Goal: Information Seeking & Learning: Learn about a topic

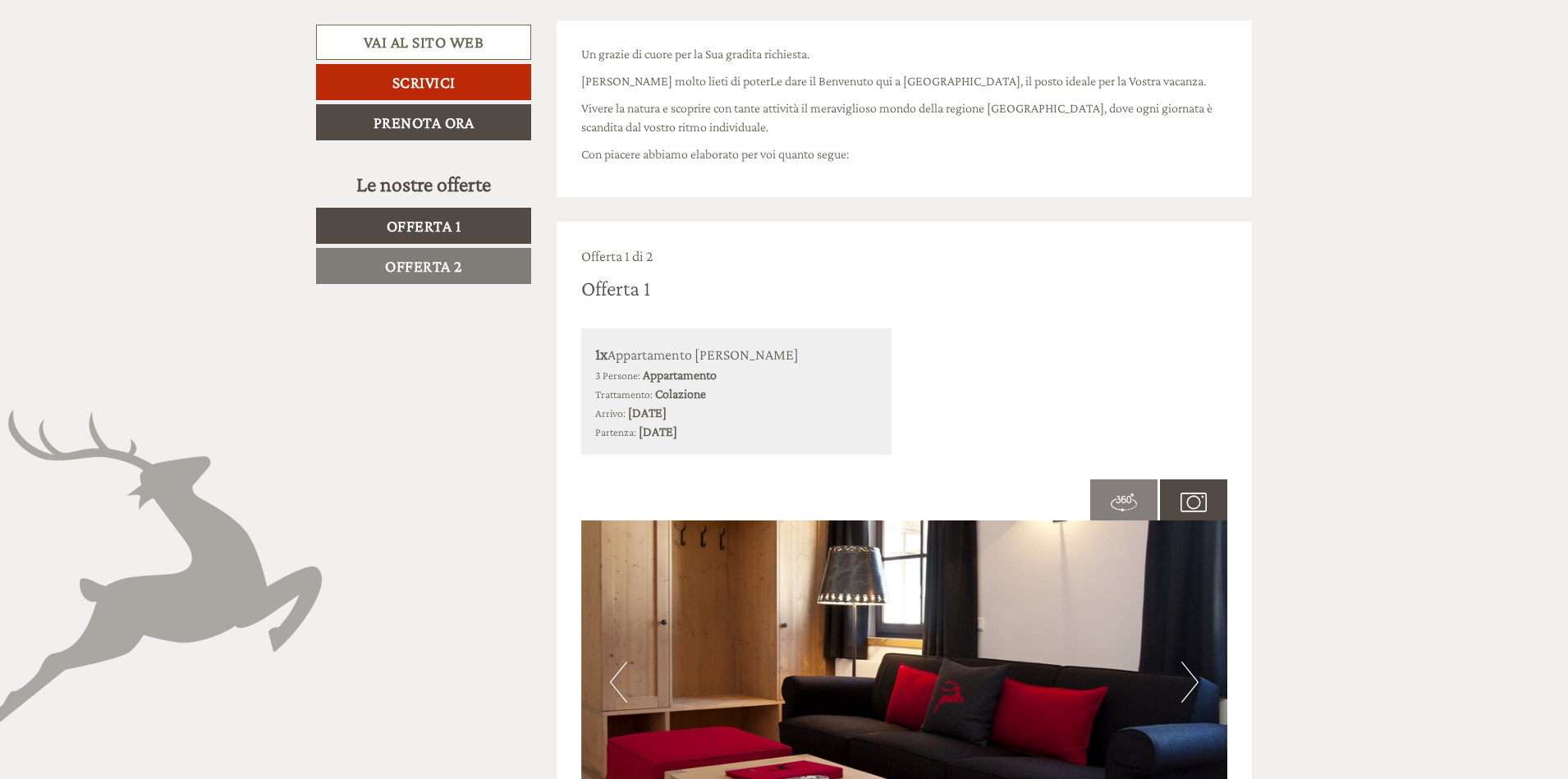
scroll to position [903, 0]
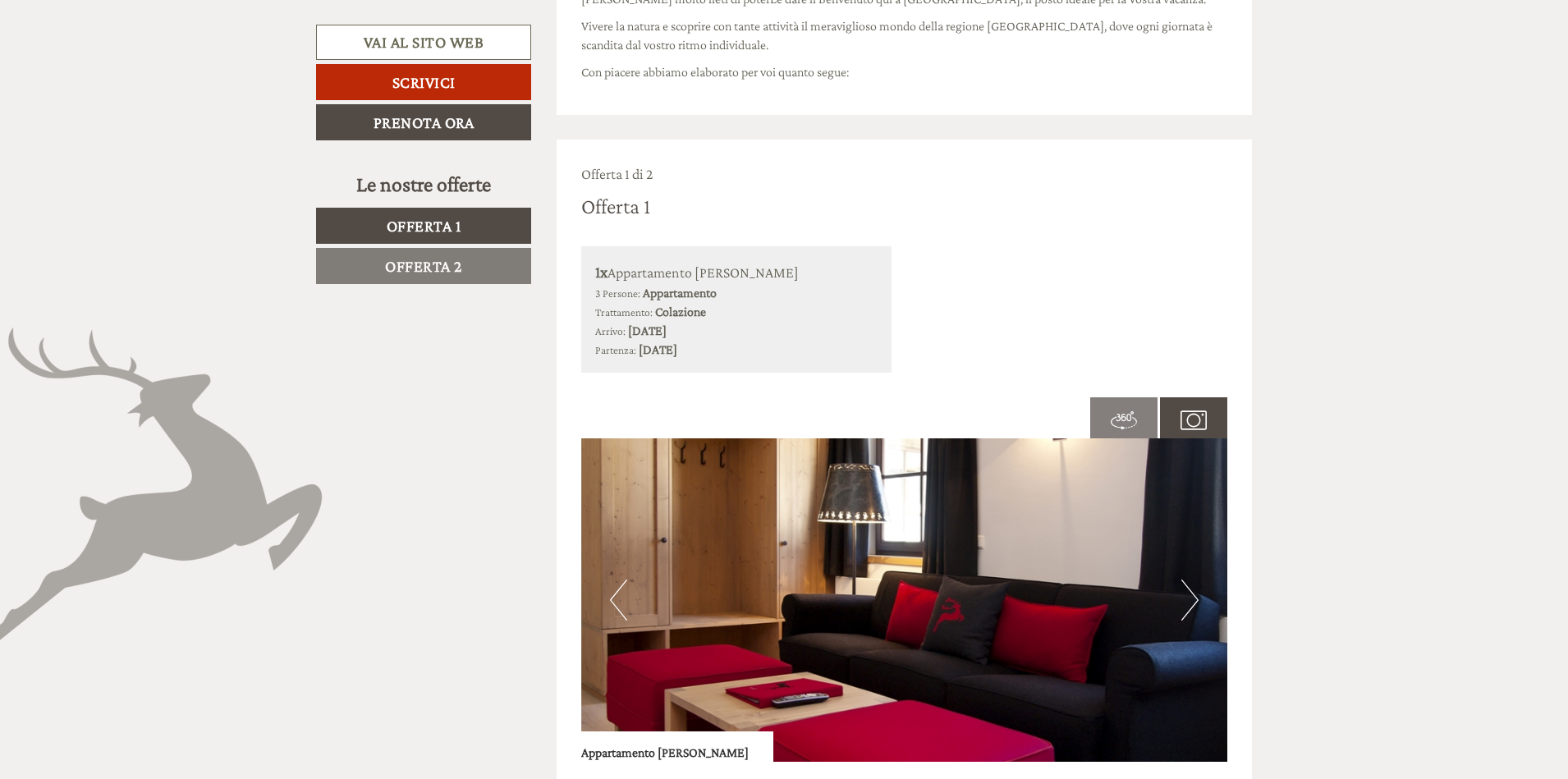
click at [429, 231] on span "Offerta 1" at bounding box center [423, 226] width 74 height 18
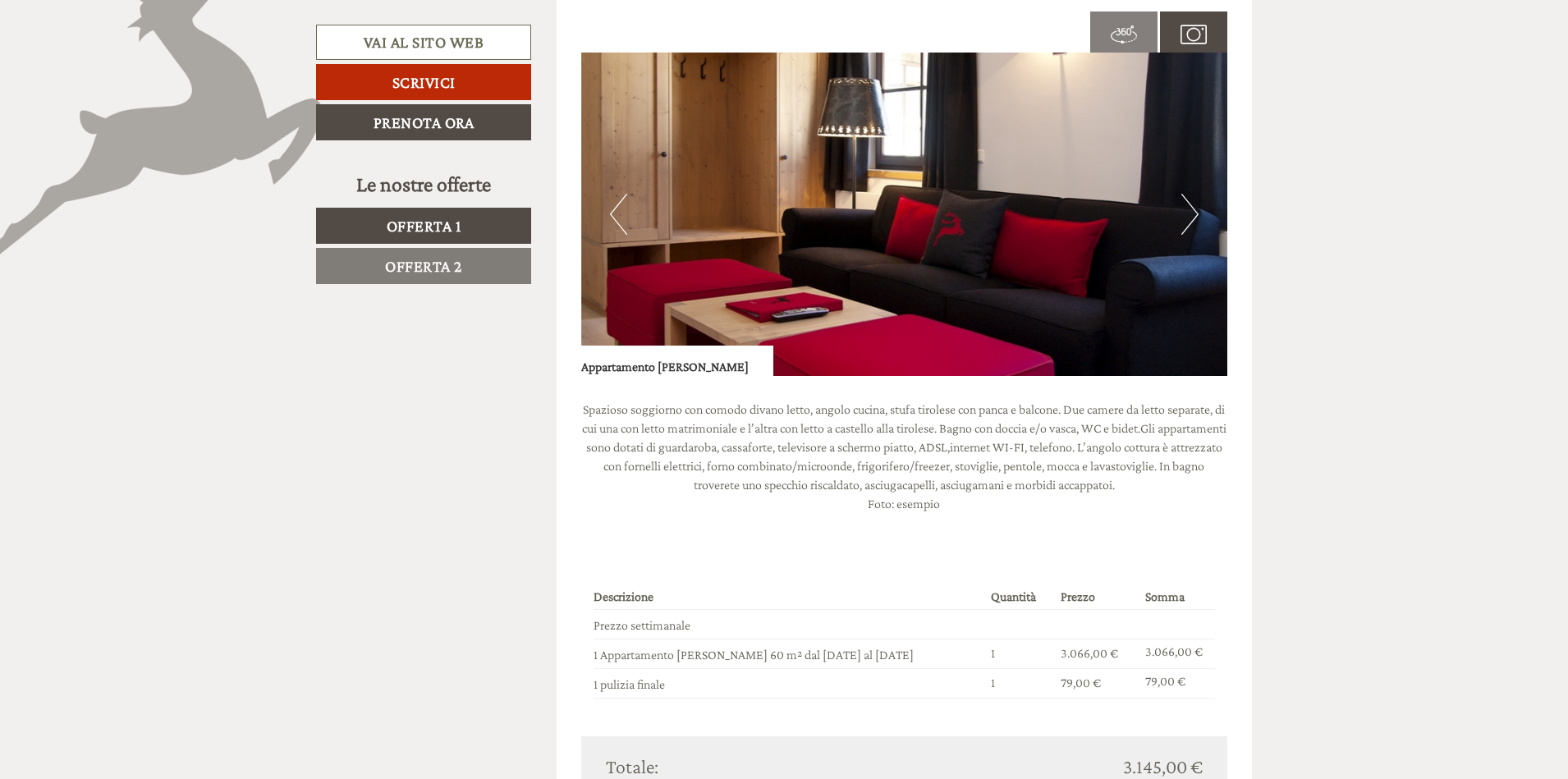
scroll to position [1042, 0]
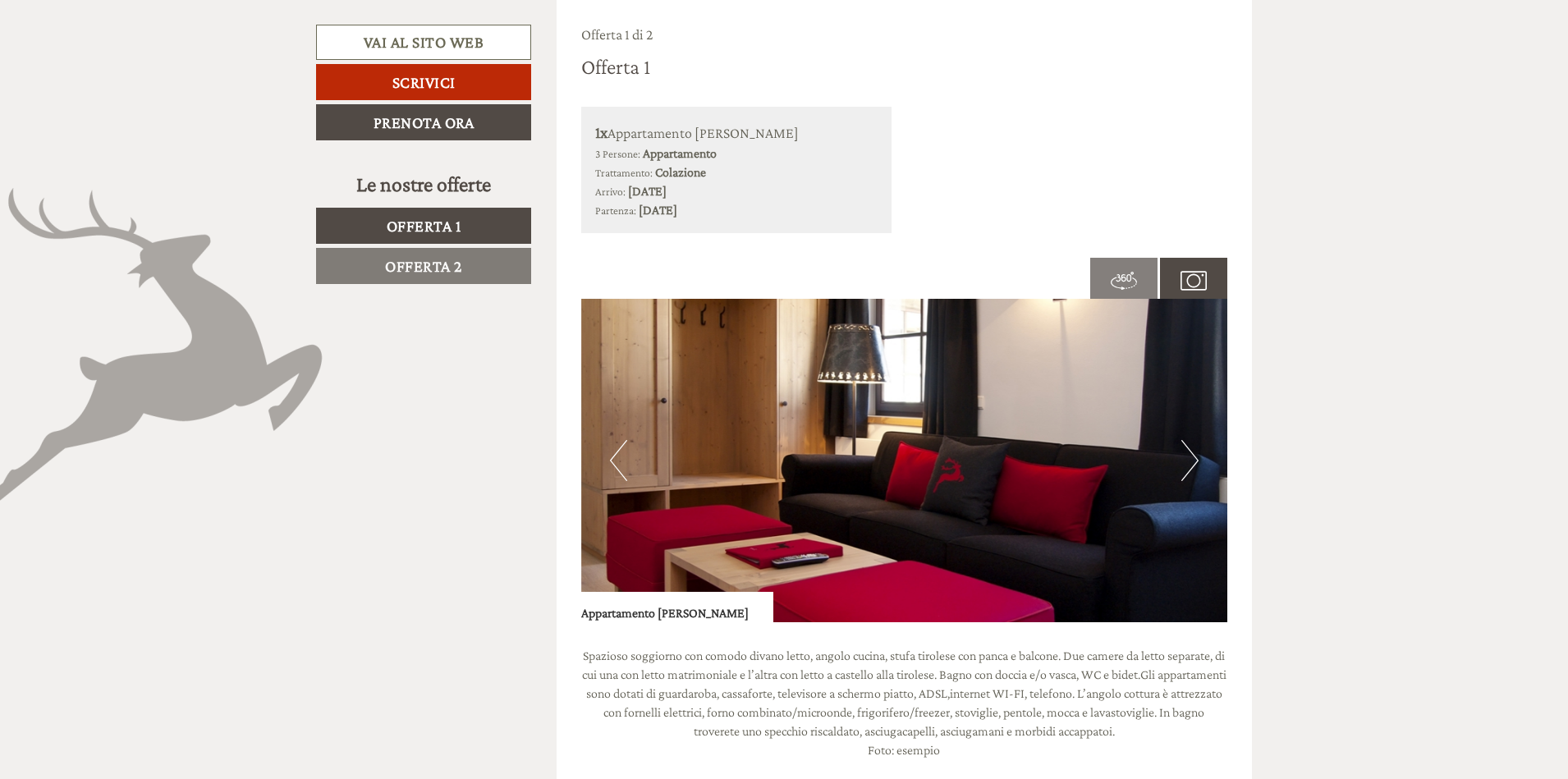
click at [1193, 462] on button "Next" at bounding box center [1190, 460] width 17 height 41
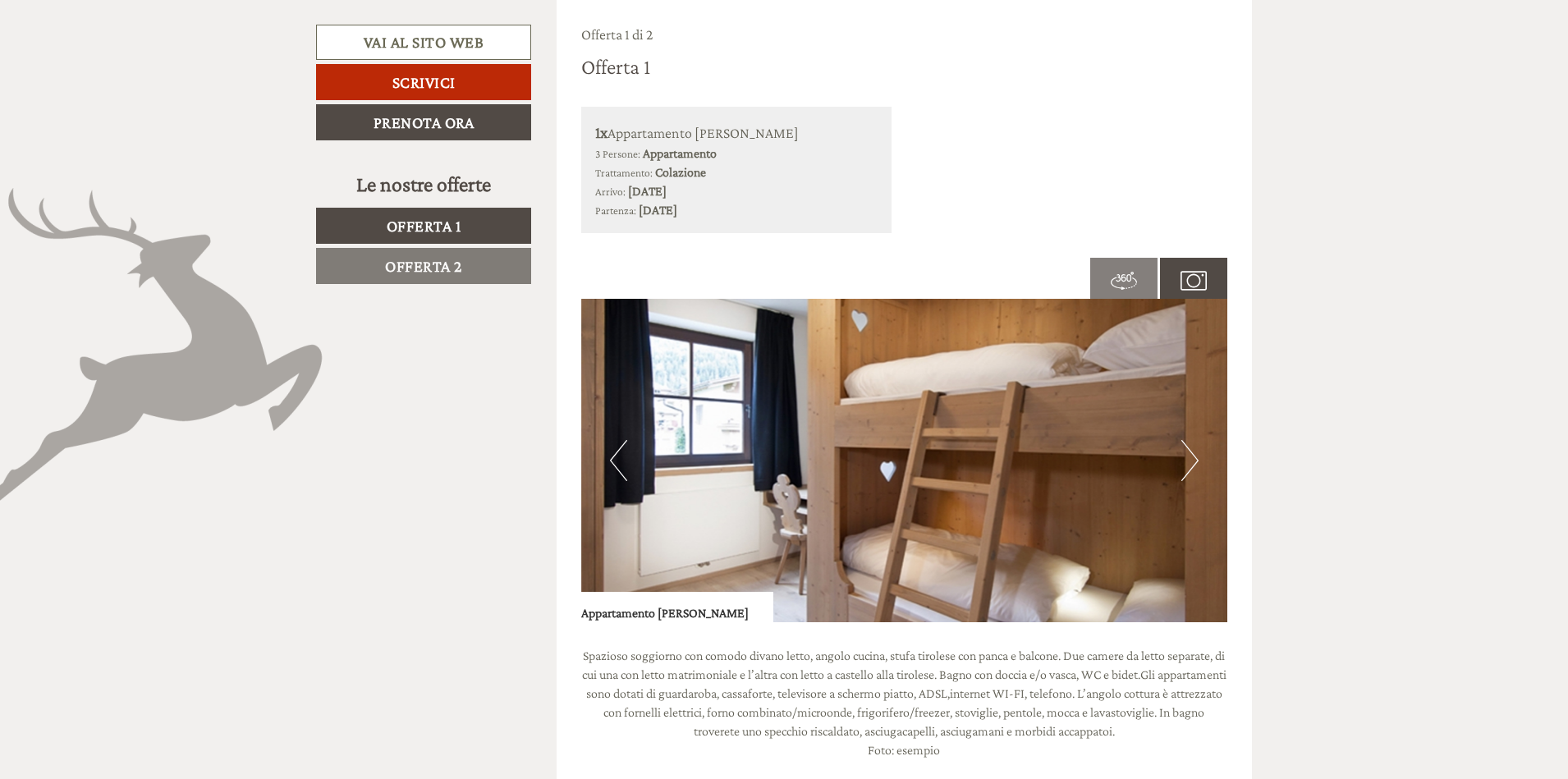
click at [1193, 462] on button "Next" at bounding box center [1190, 460] width 17 height 41
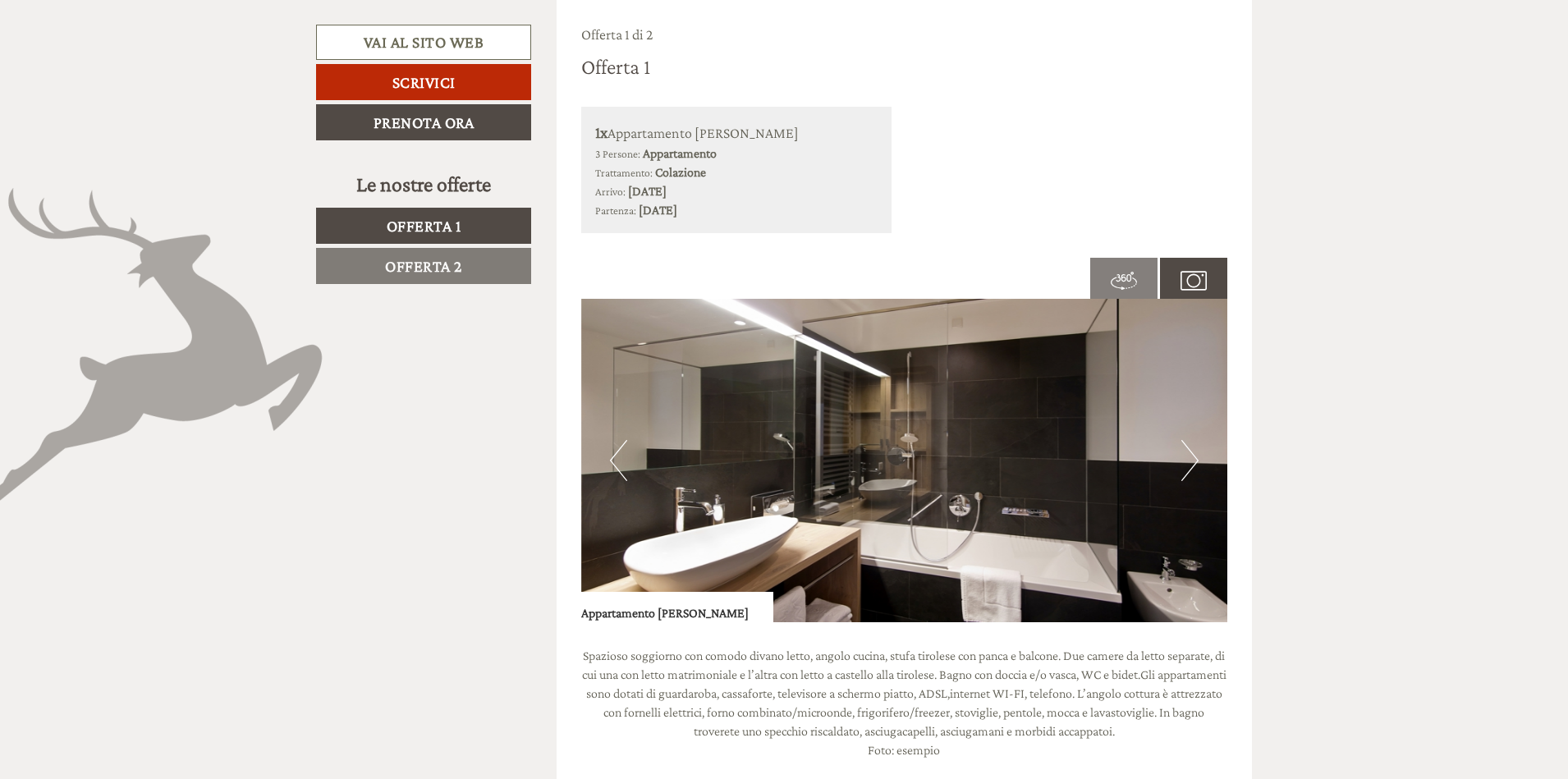
click at [1193, 462] on button "Next" at bounding box center [1190, 460] width 17 height 41
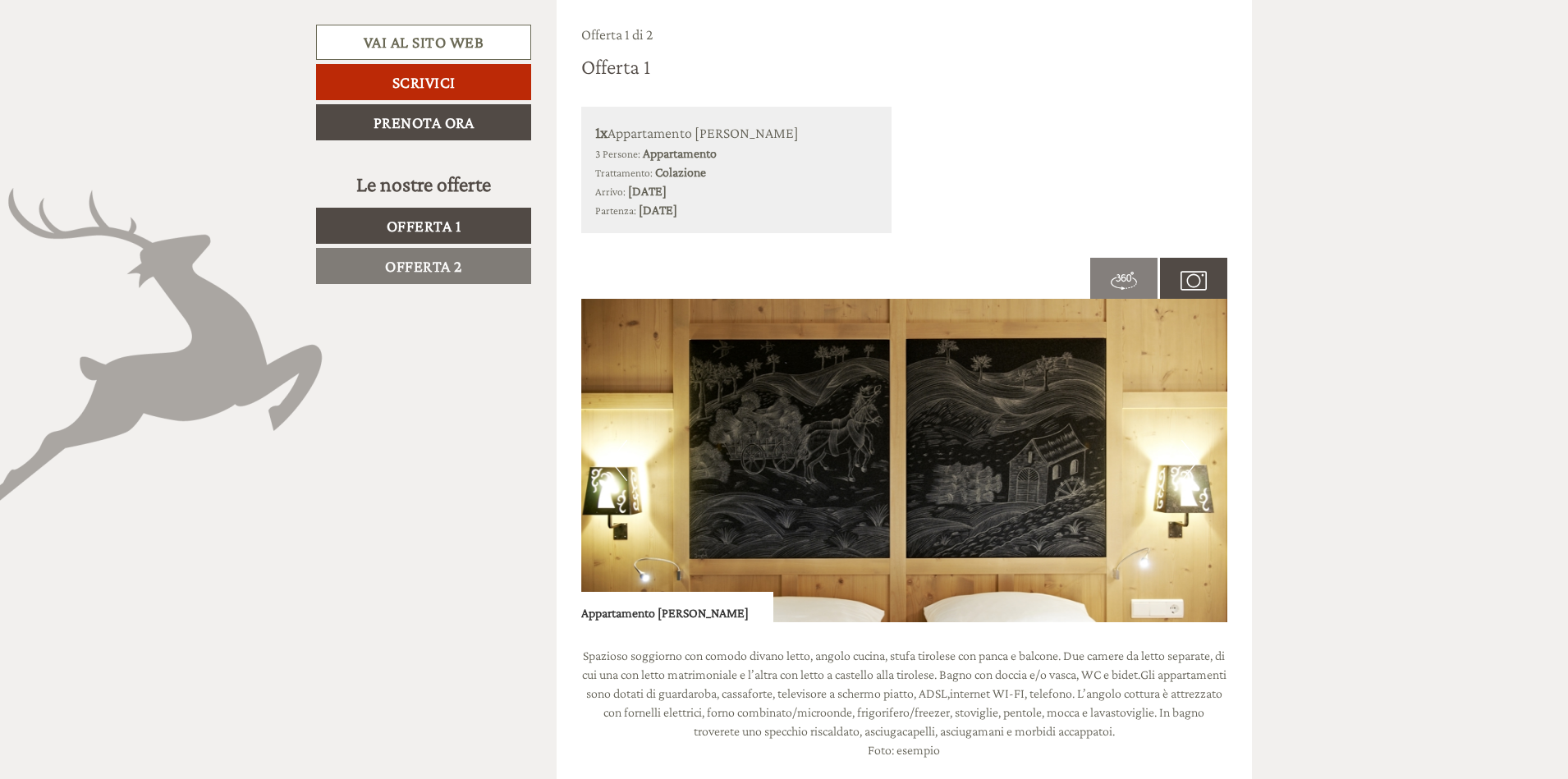
click at [1193, 462] on button "Next" at bounding box center [1190, 460] width 17 height 41
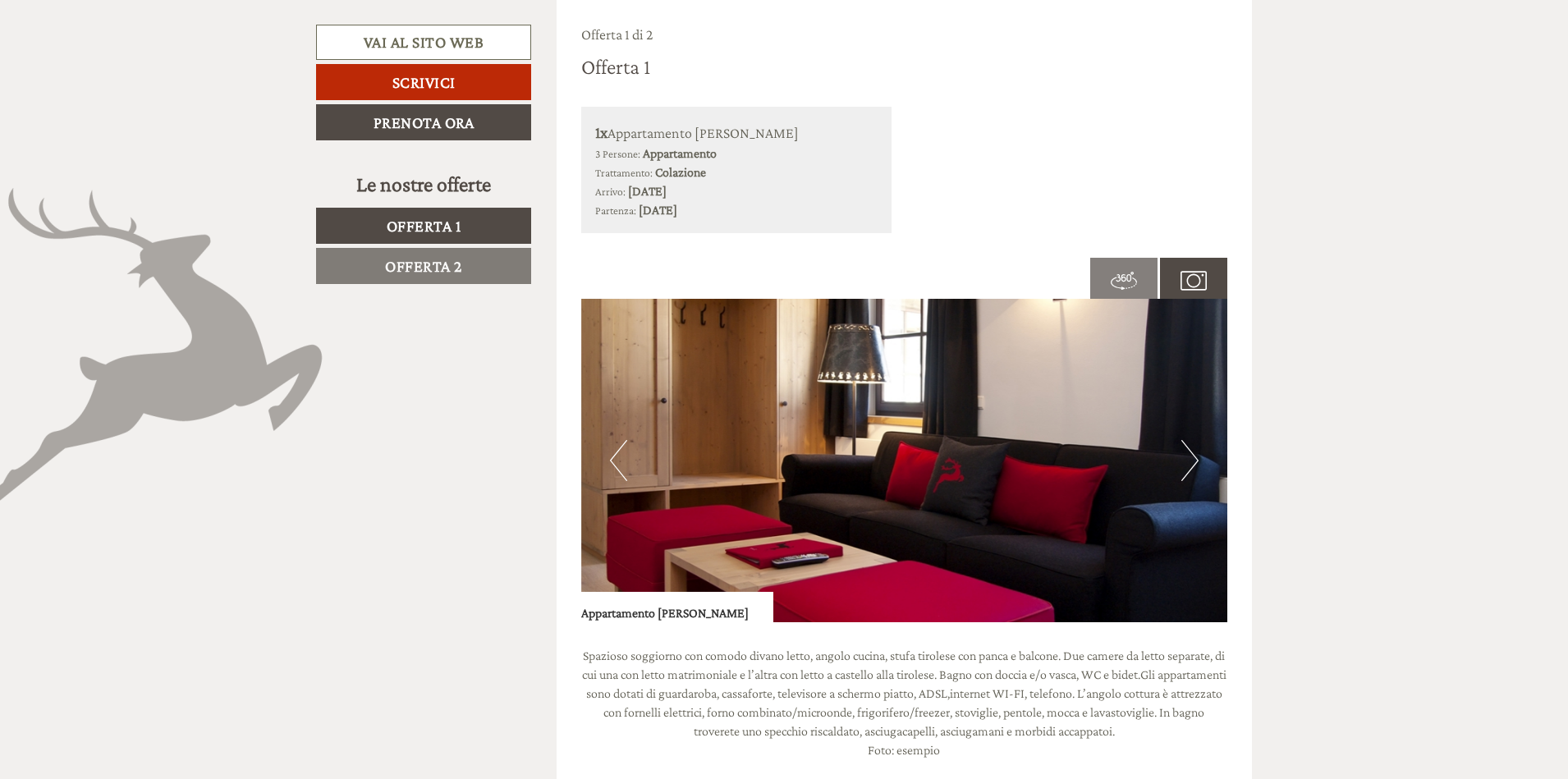
click at [1193, 462] on button "Next" at bounding box center [1190, 460] width 17 height 41
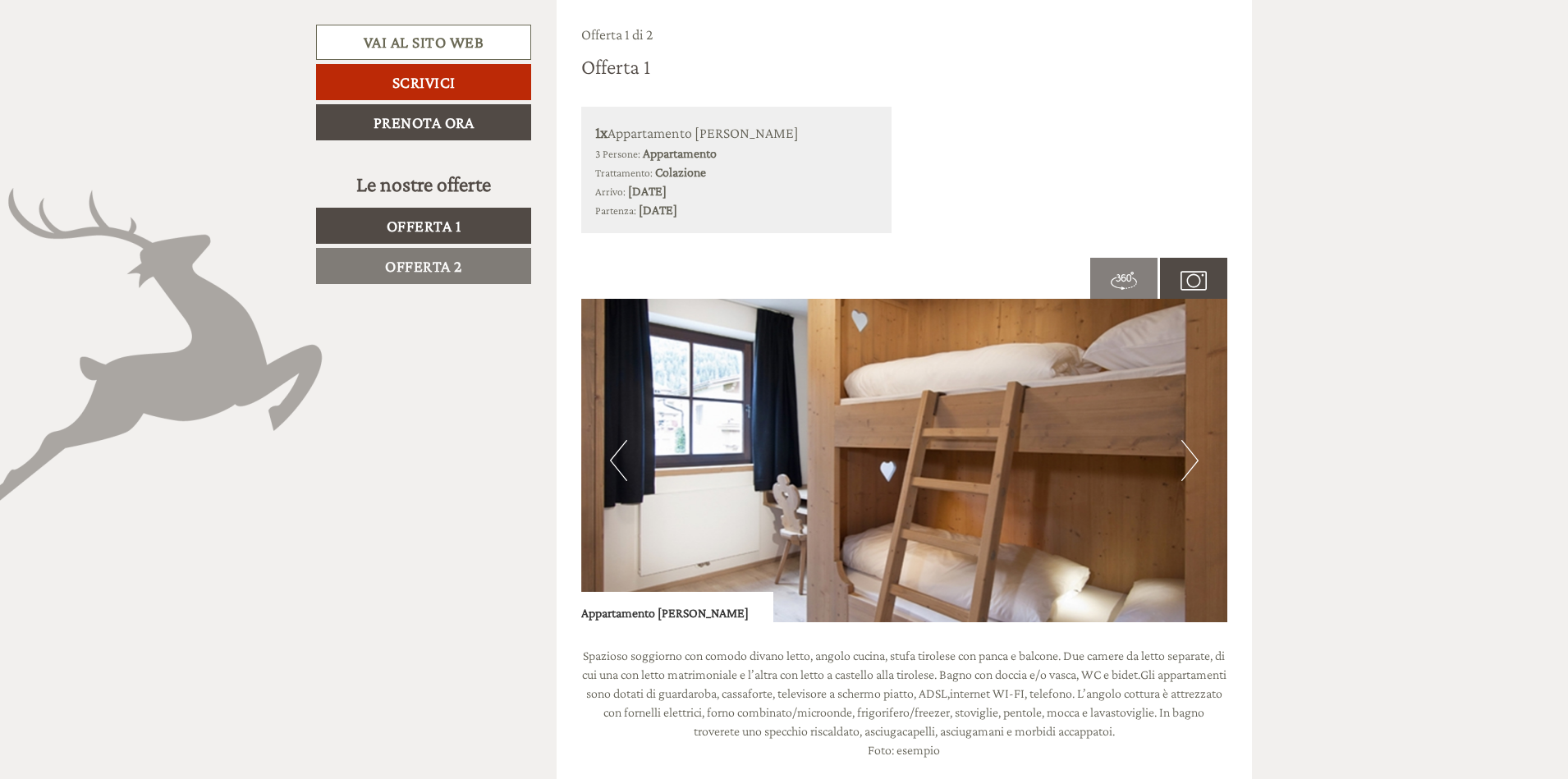
click at [1193, 462] on button "Next" at bounding box center [1190, 460] width 17 height 41
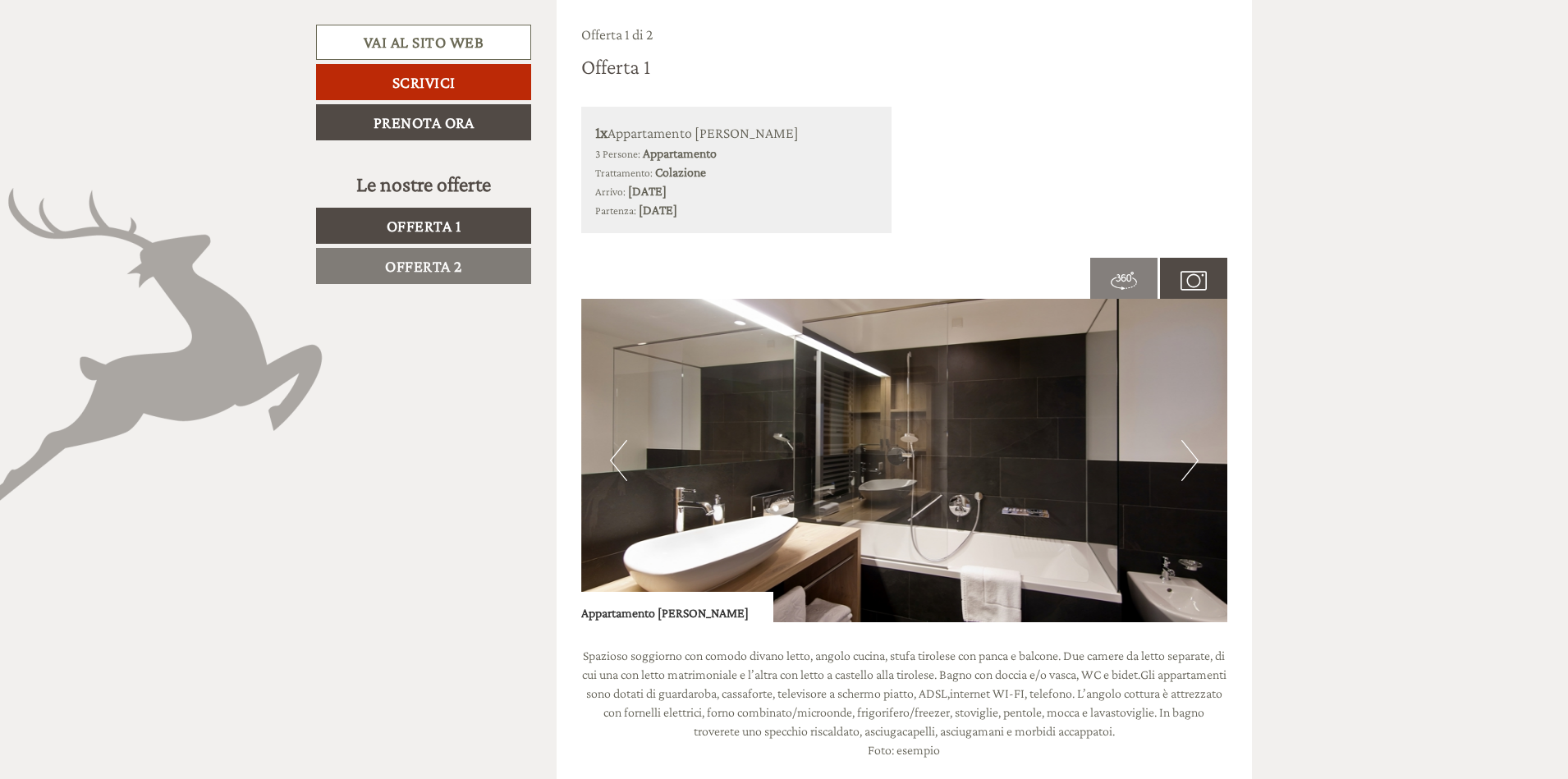
click at [1193, 462] on button "Next" at bounding box center [1190, 460] width 17 height 41
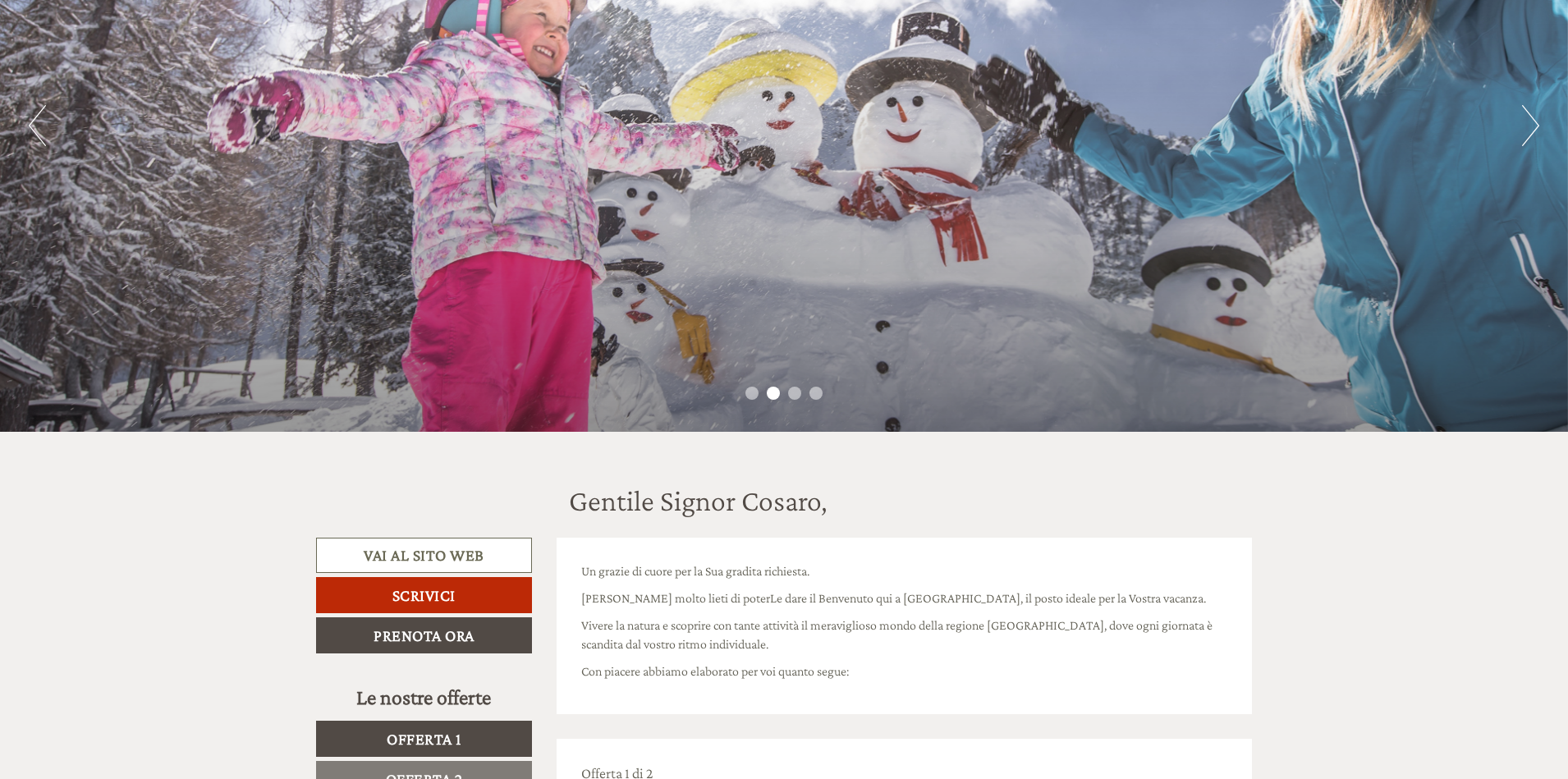
scroll to position [468, 0]
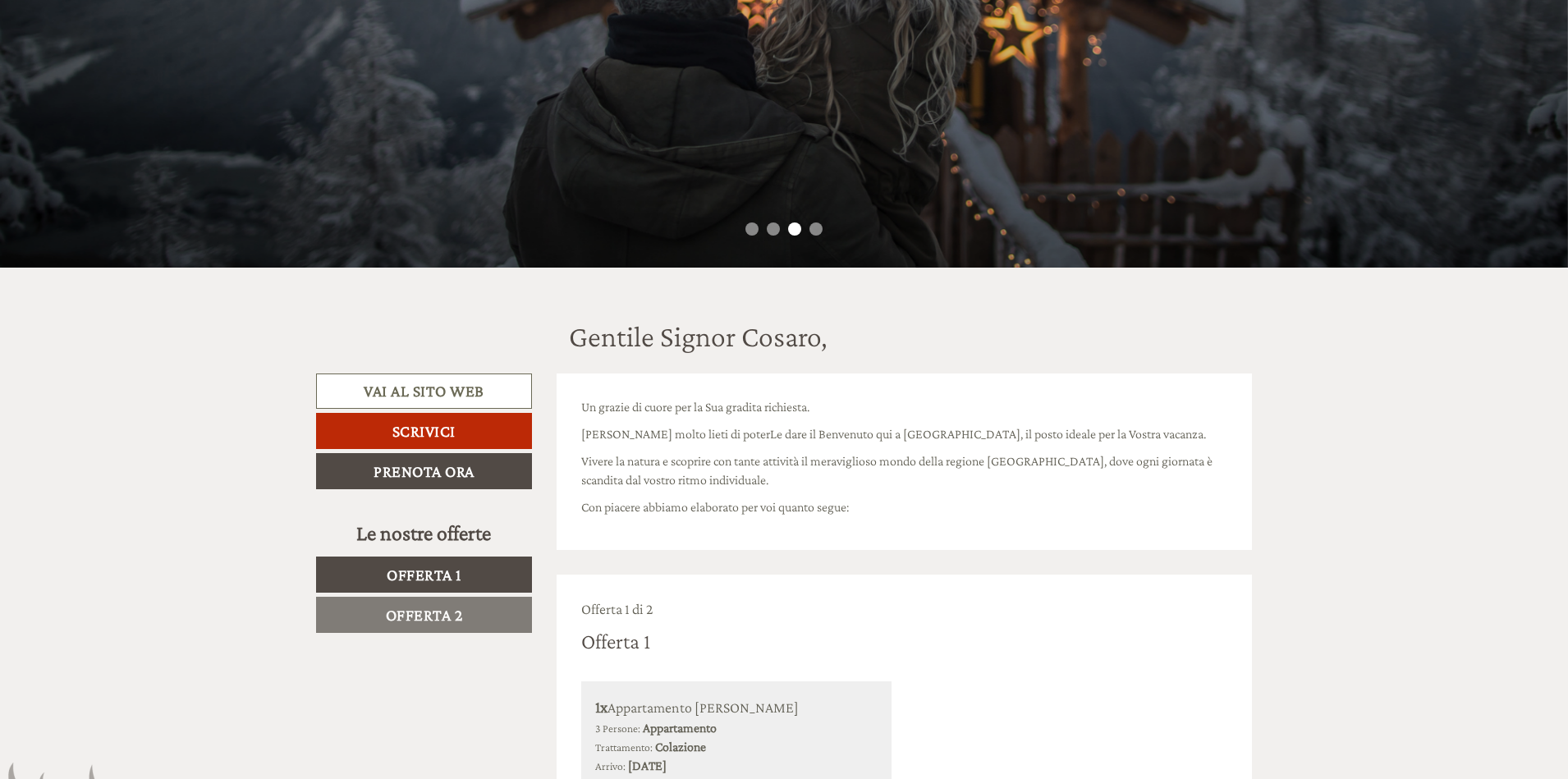
click at [456, 612] on span "Offerta 2" at bounding box center [424, 615] width 77 height 18
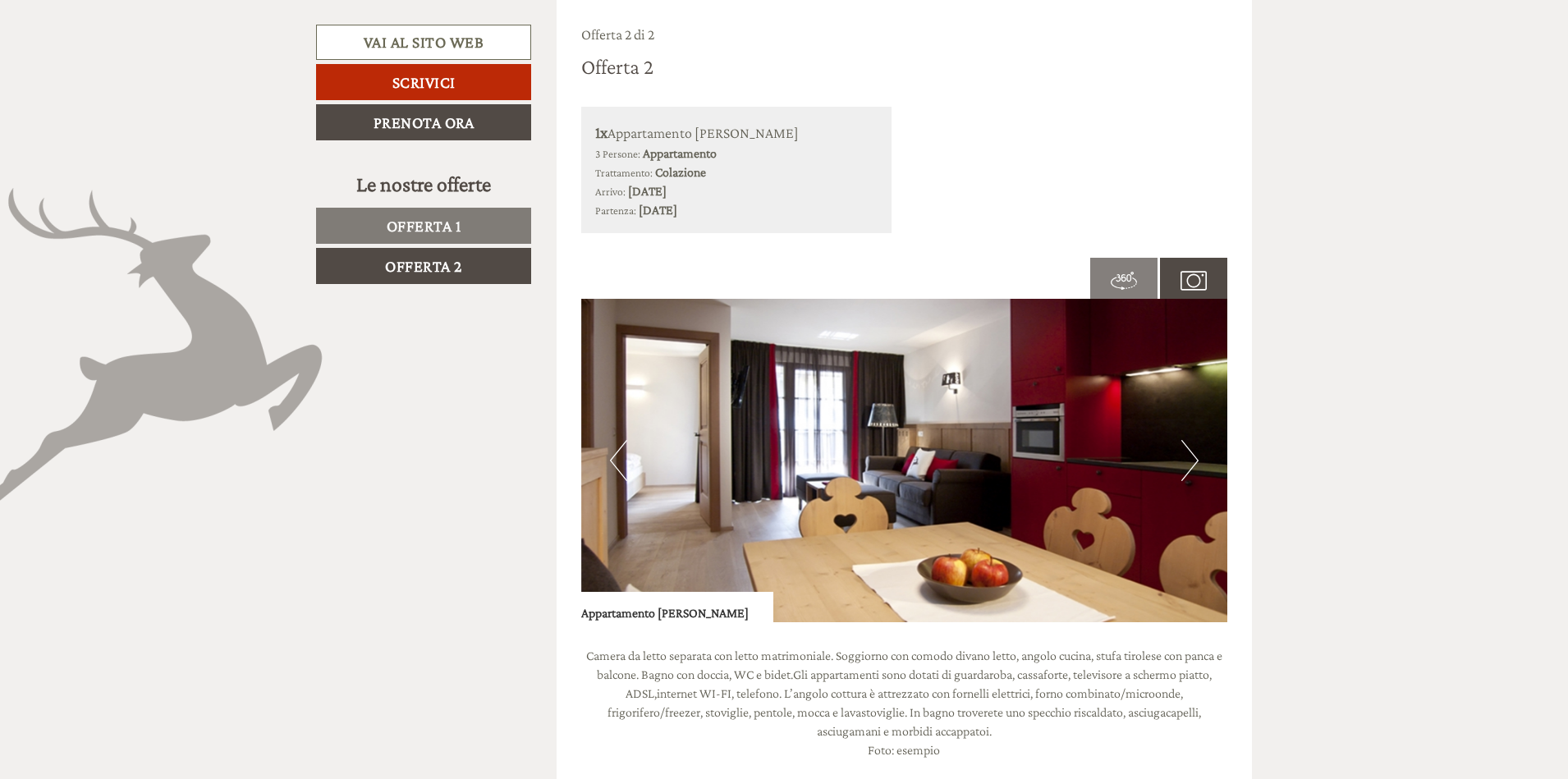
click at [1189, 453] on button "Next" at bounding box center [1190, 460] width 17 height 41
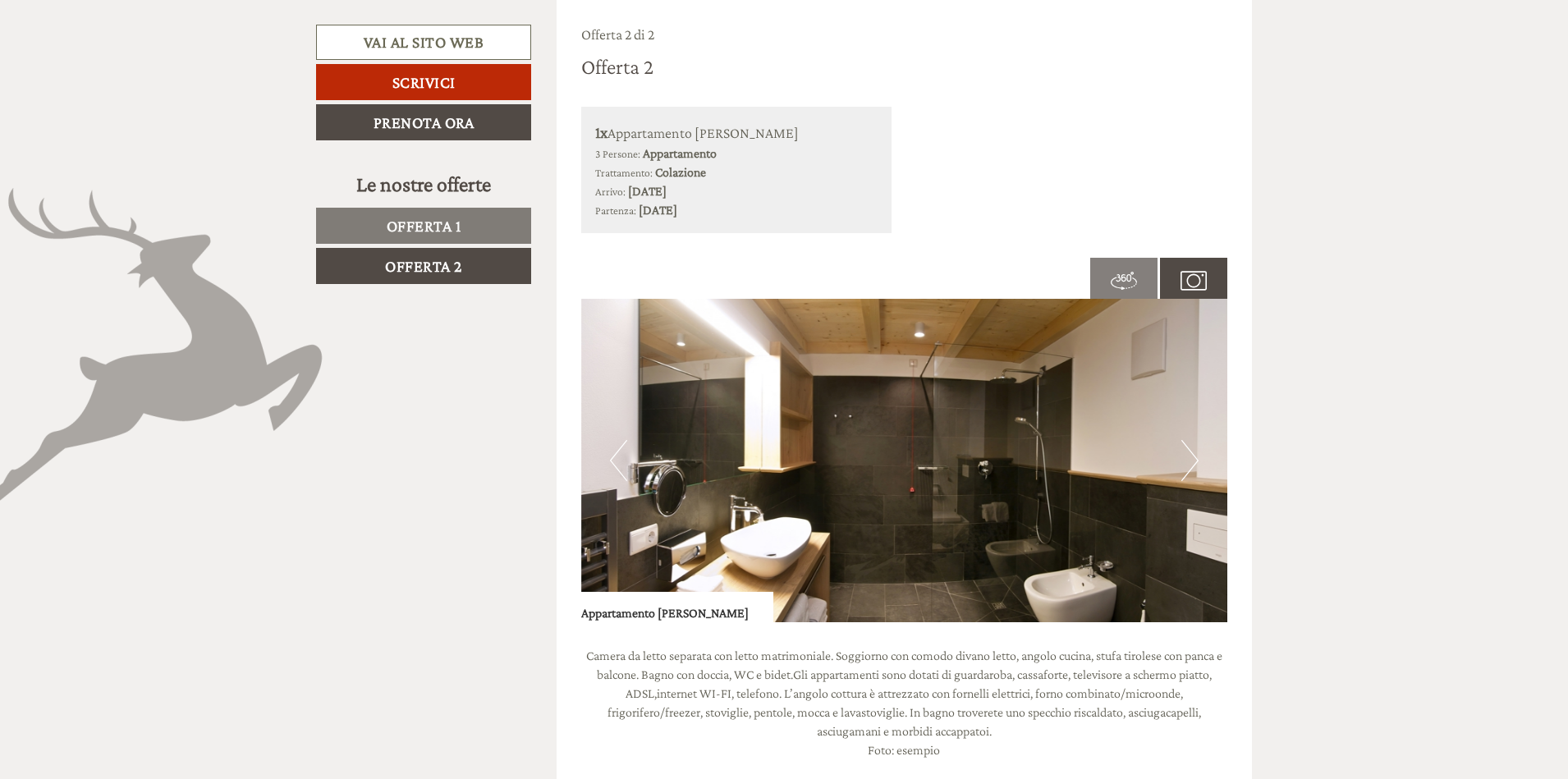
click at [1189, 453] on button "Next" at bounding box center [1190, 460] width 17 height 41
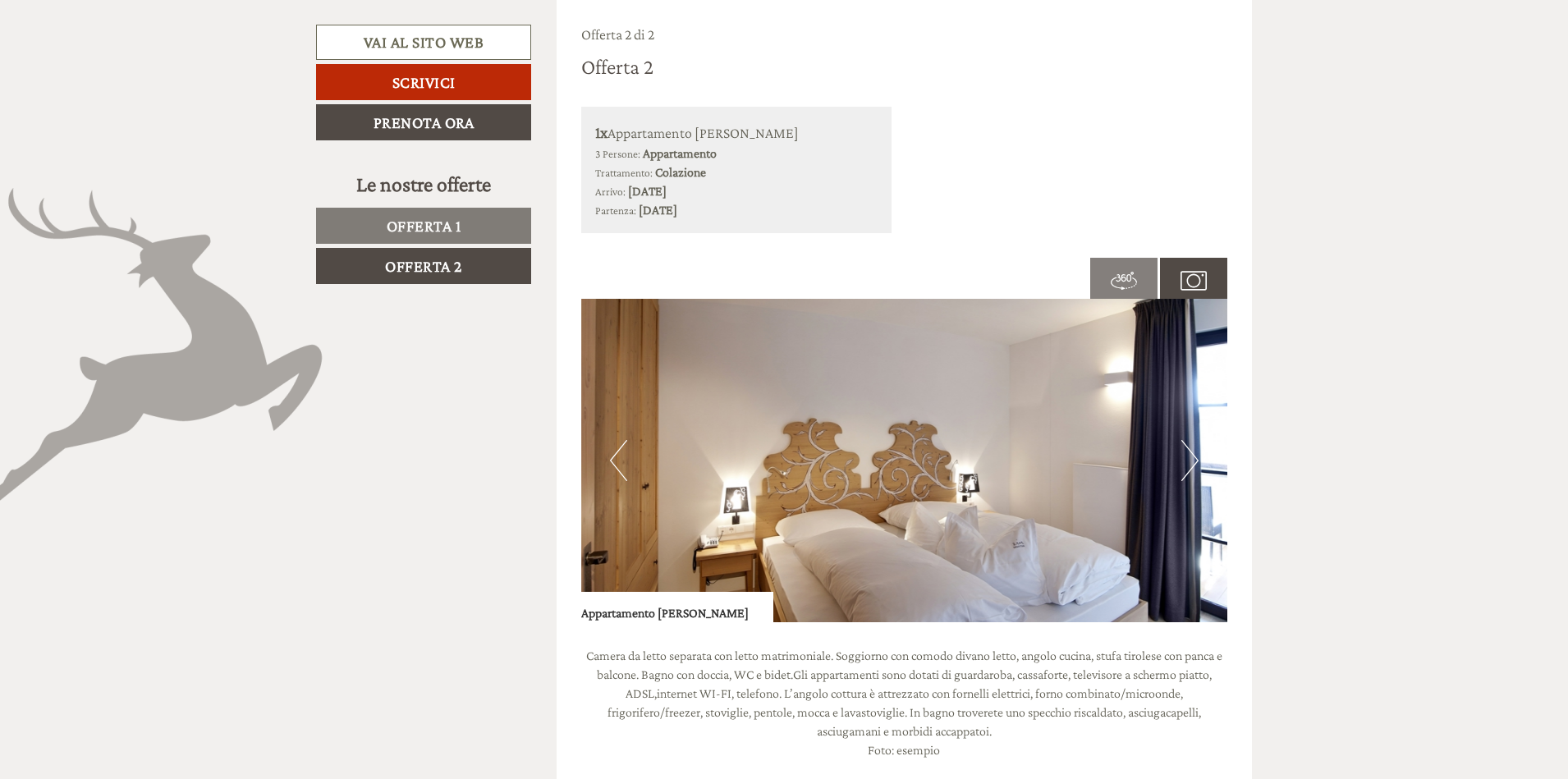
click at [1189, 453] on button "Next" at bounding box center [1190, 460] width 17 height 41
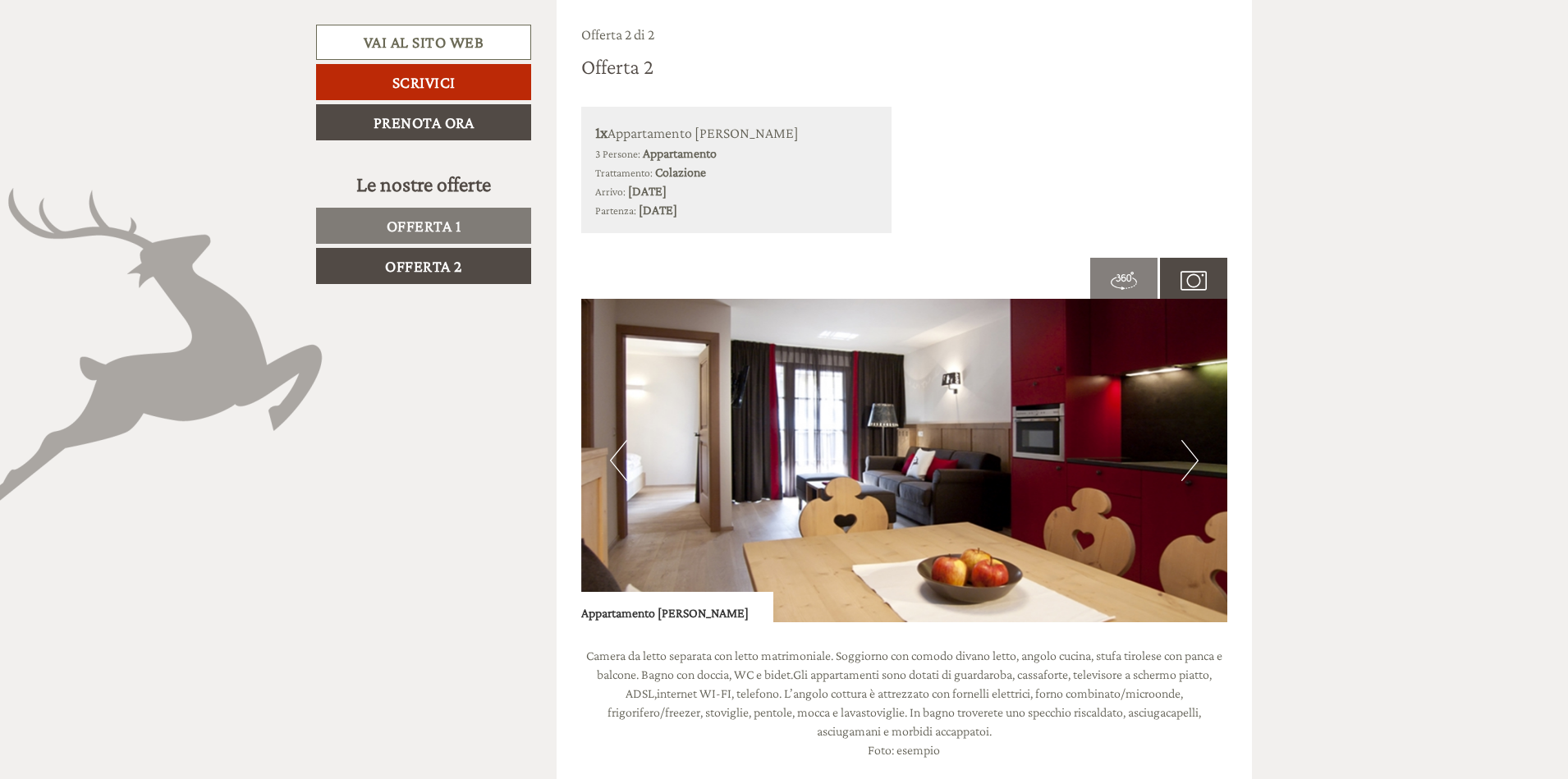
click at [1189, 453] on button "Next" at bounding box center [1190, 460] width 17 height 41
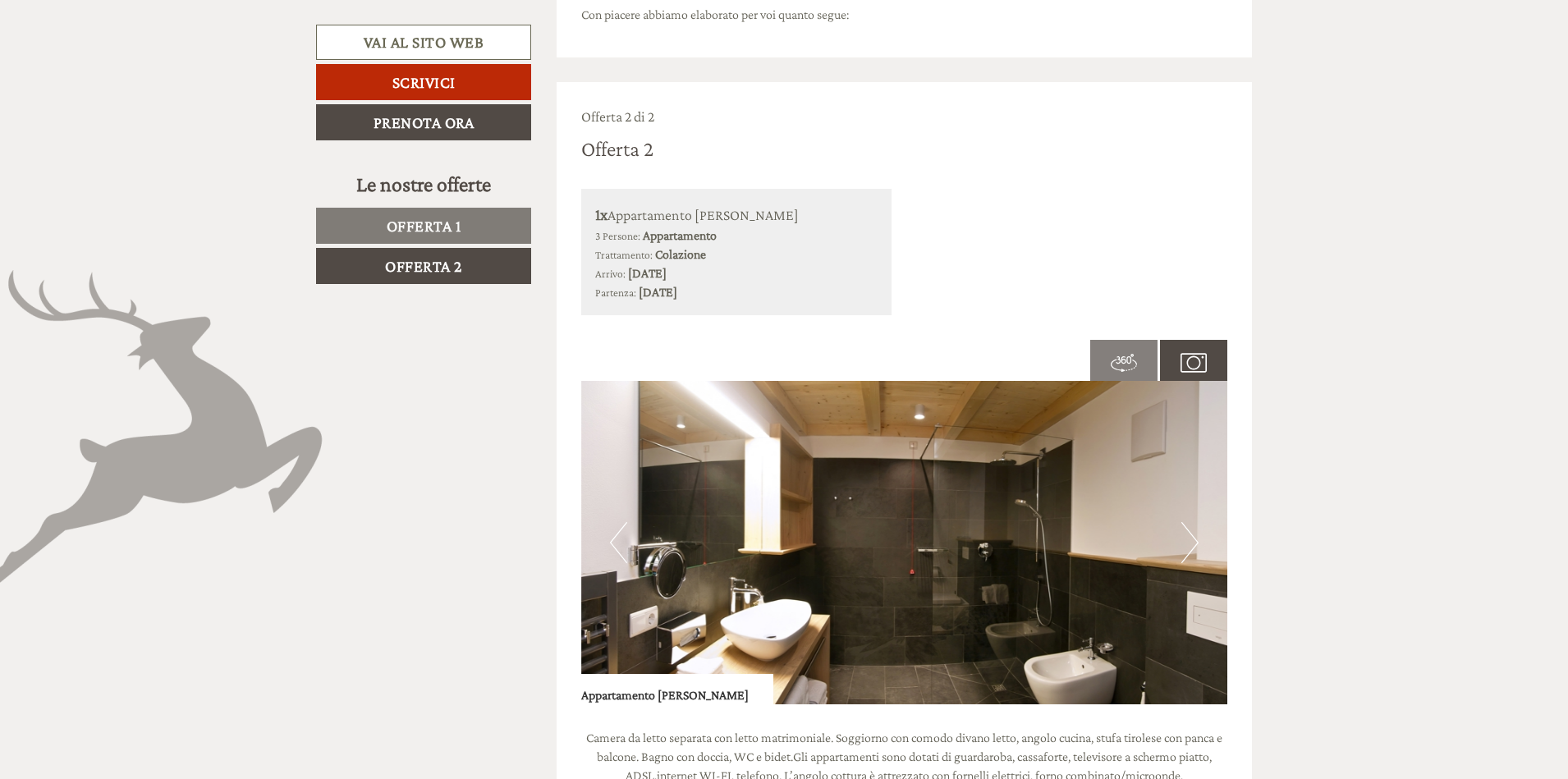
scroll to position [632, 0]
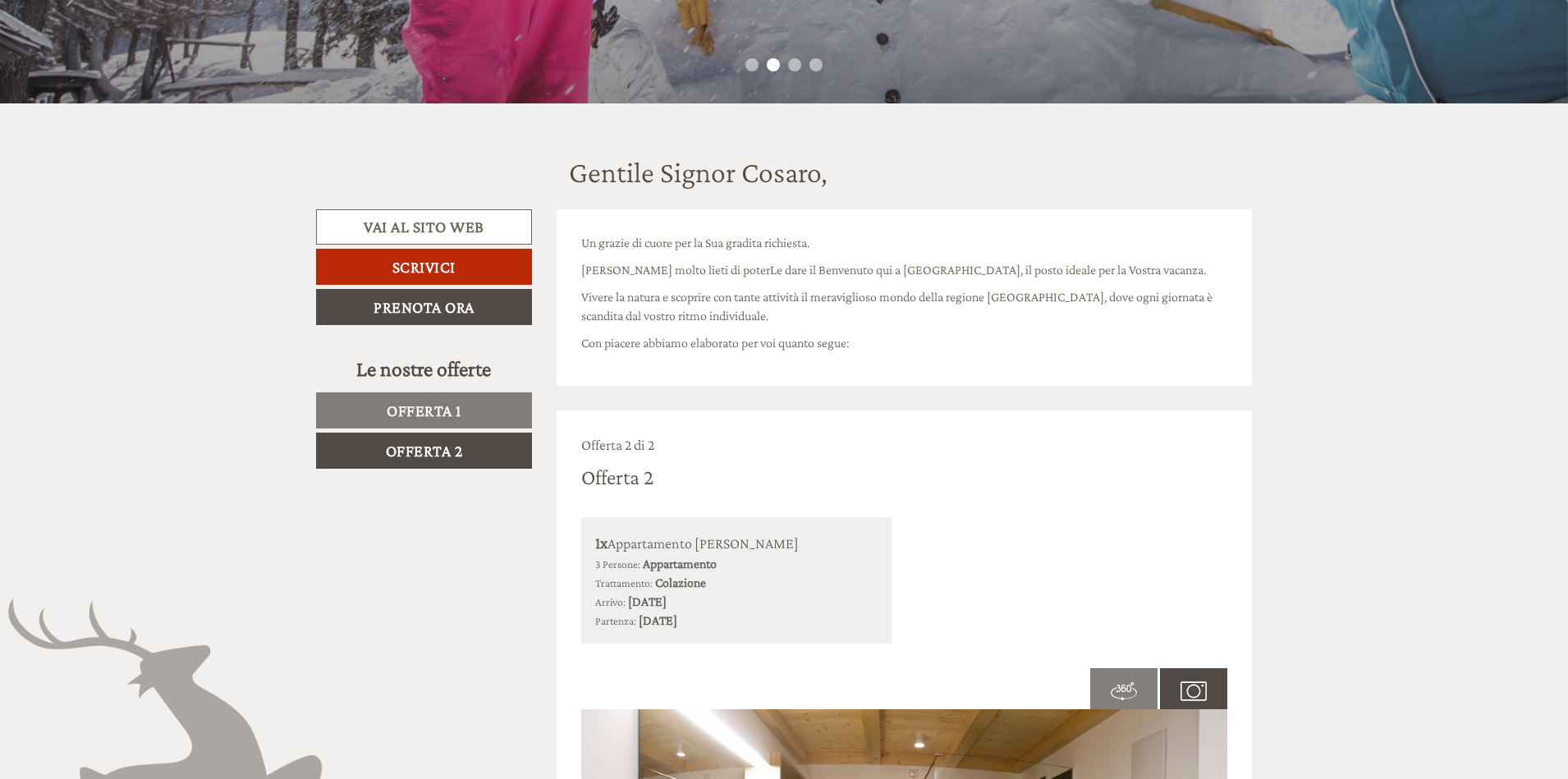
click at [447, 406] on span "Offerta 1" at bounding box center [423, 410] width 74 height 18
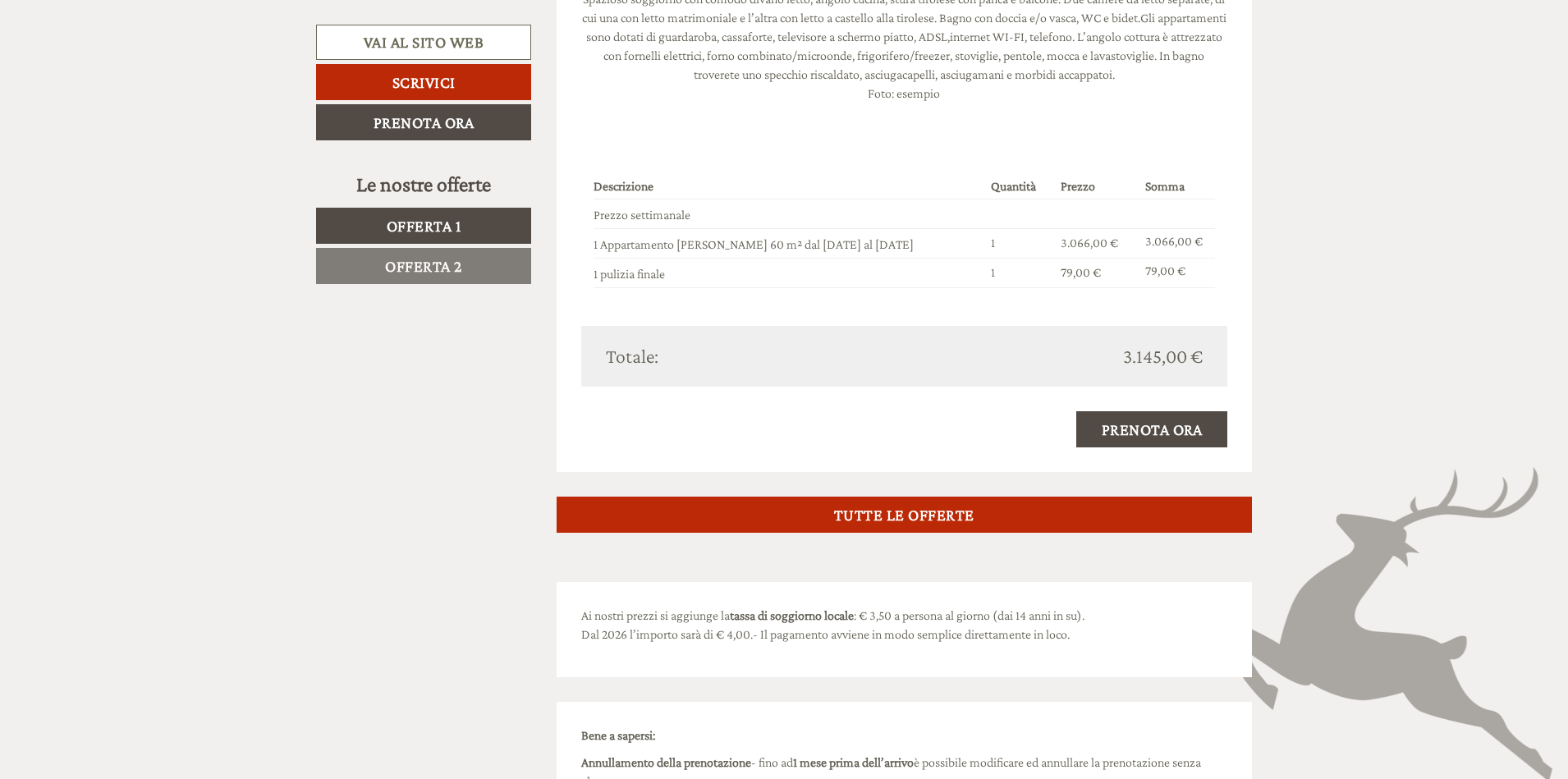
scroll to position [1617, 0]
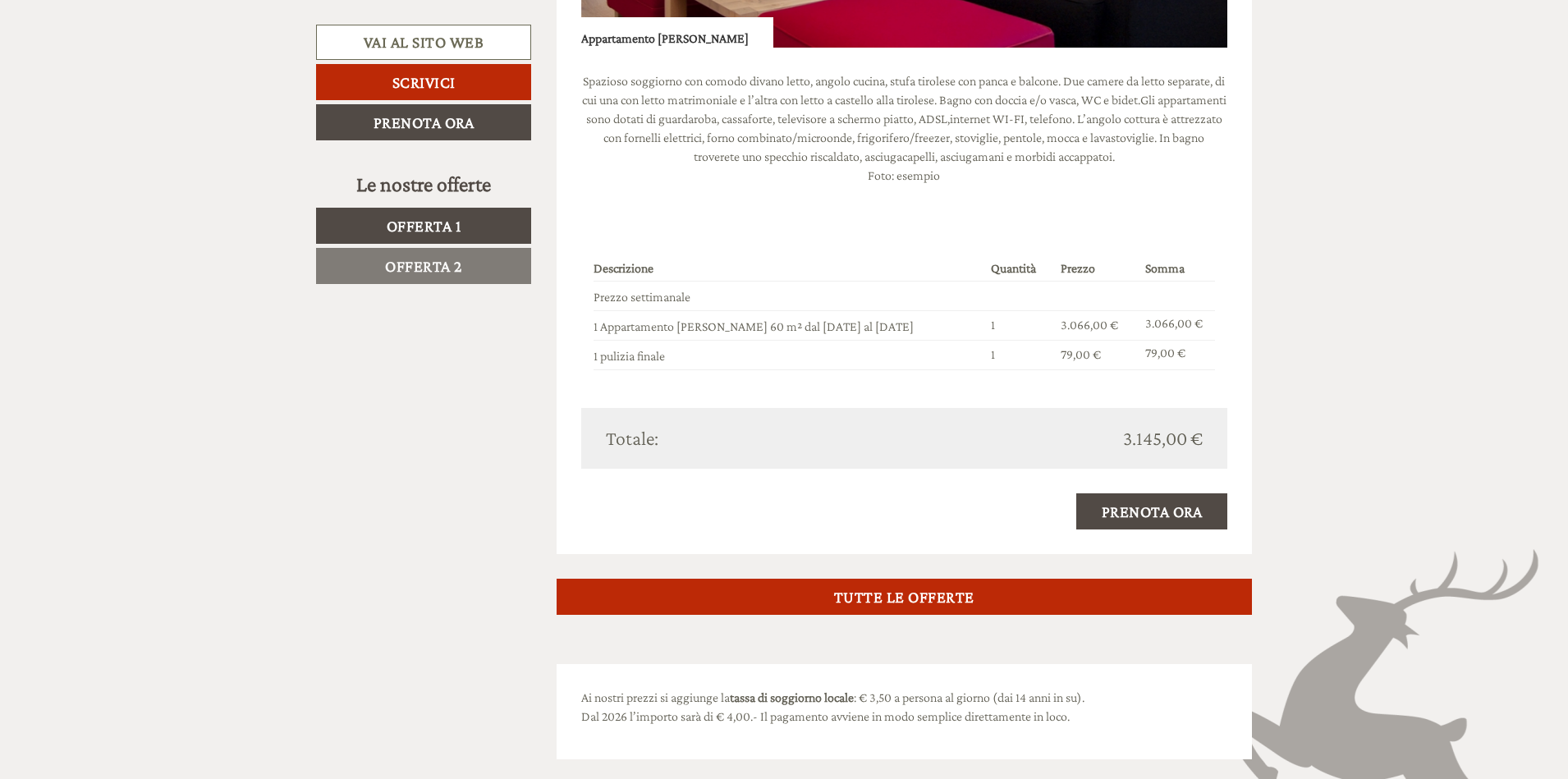
click at [452, 269] on span "Offerta 2" at bounding box center [423, 266] width 77 height 18
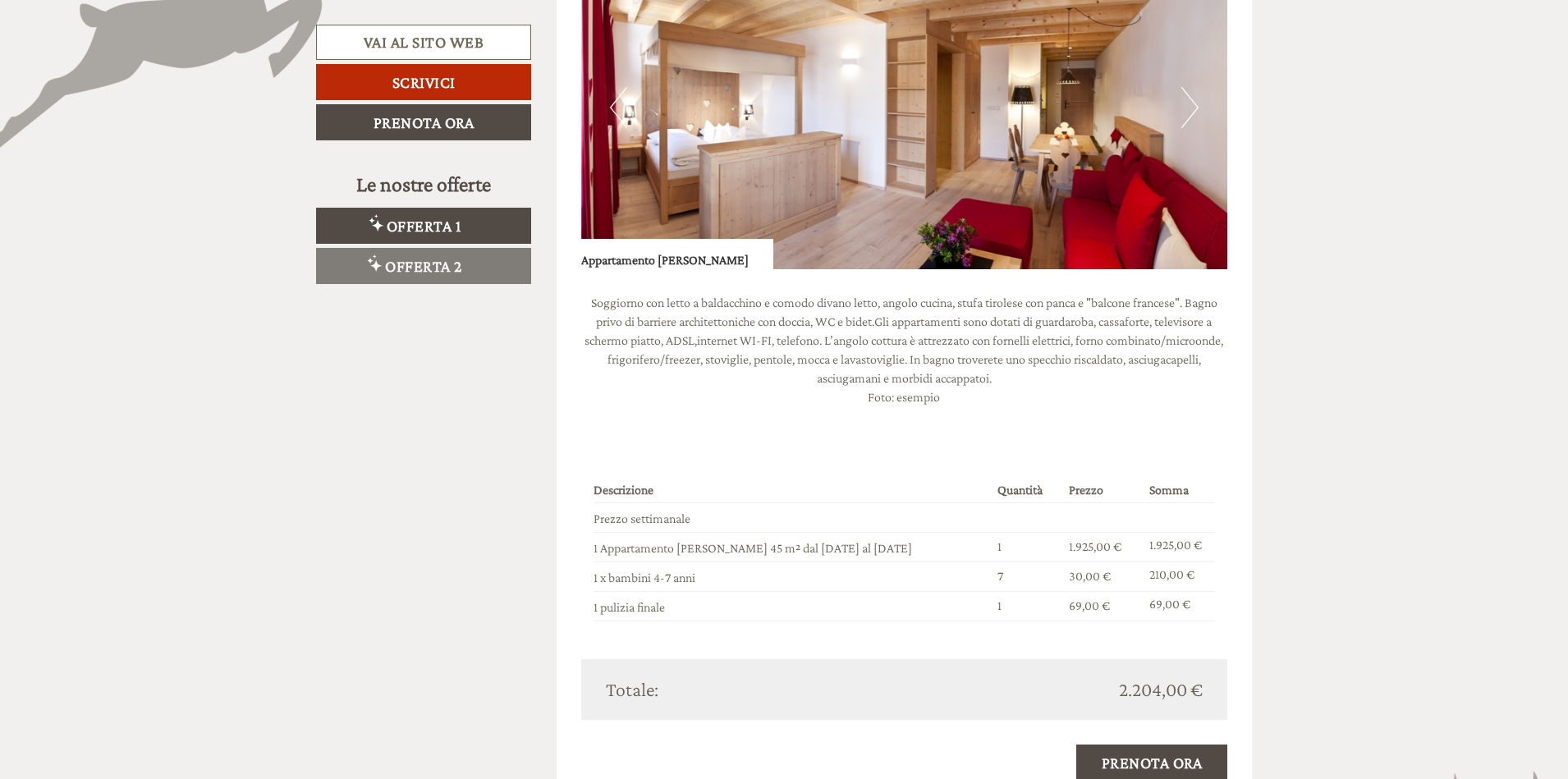
scroll to position [1231, 0]
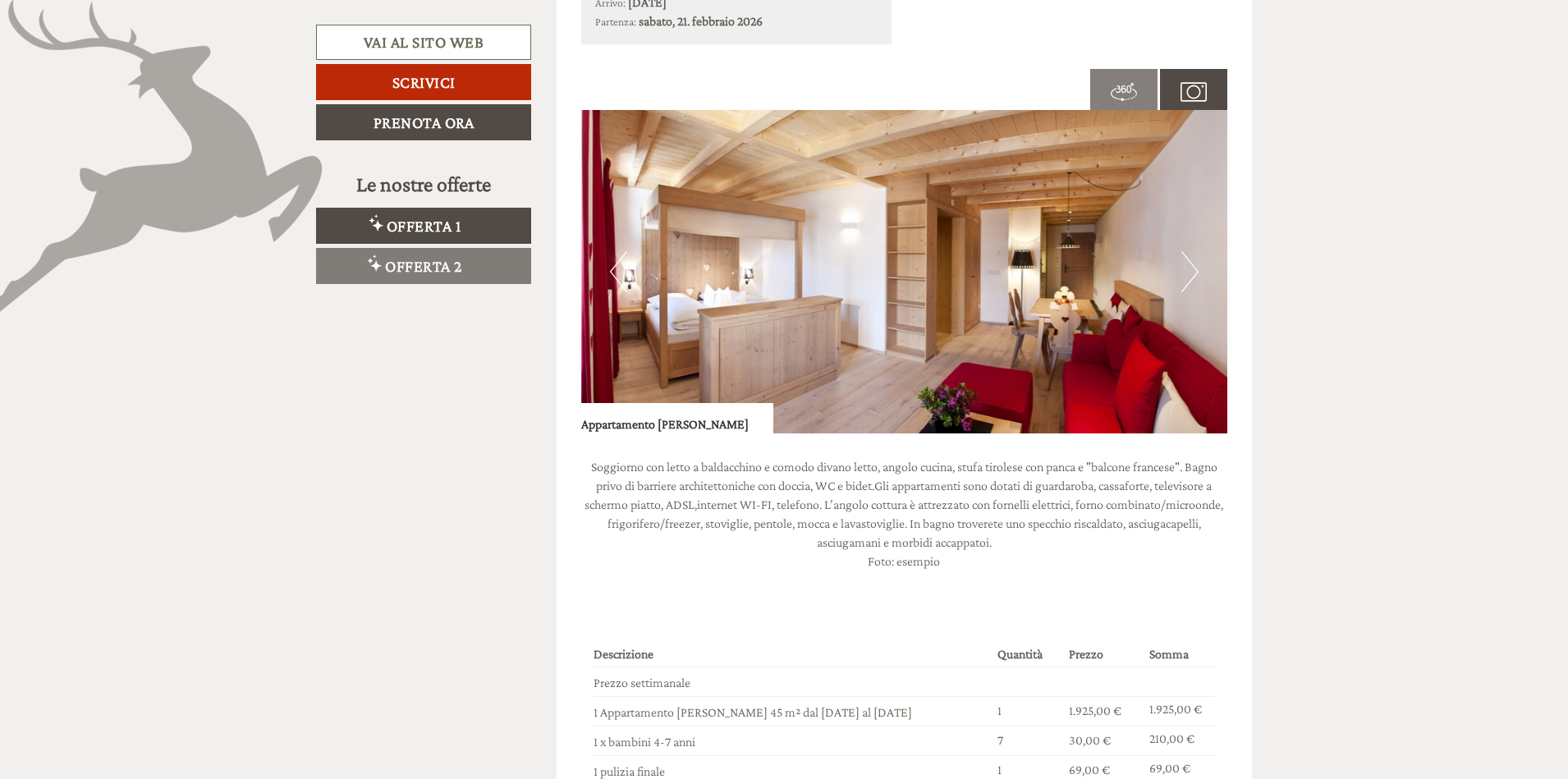
click at [1195, 268] on button "Next" at bounding box center [1190, 272] width 17 height 41
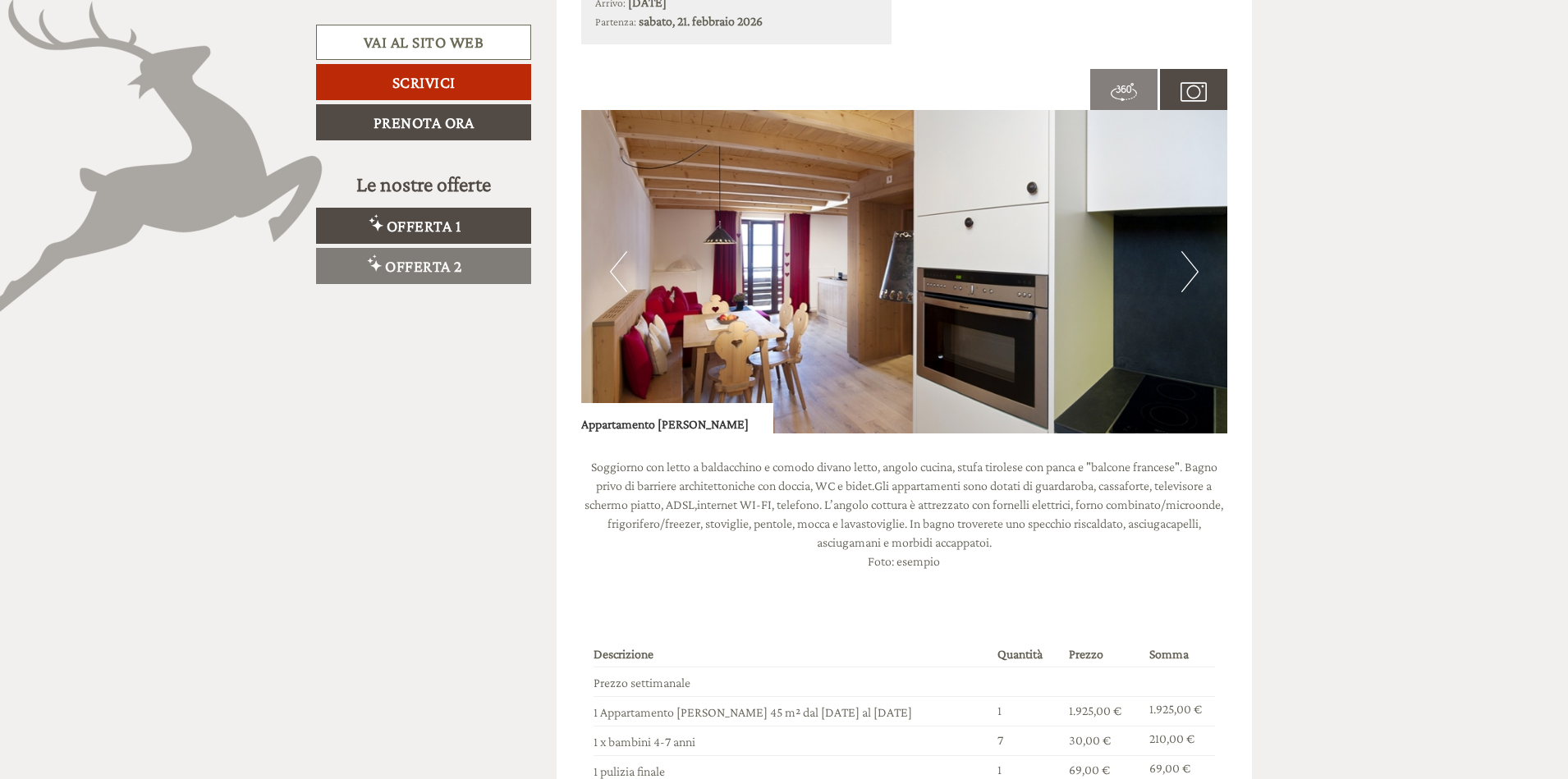
click at [1195, 268] on button "Next" at bounding box center [1190, 272] width 17 height 41
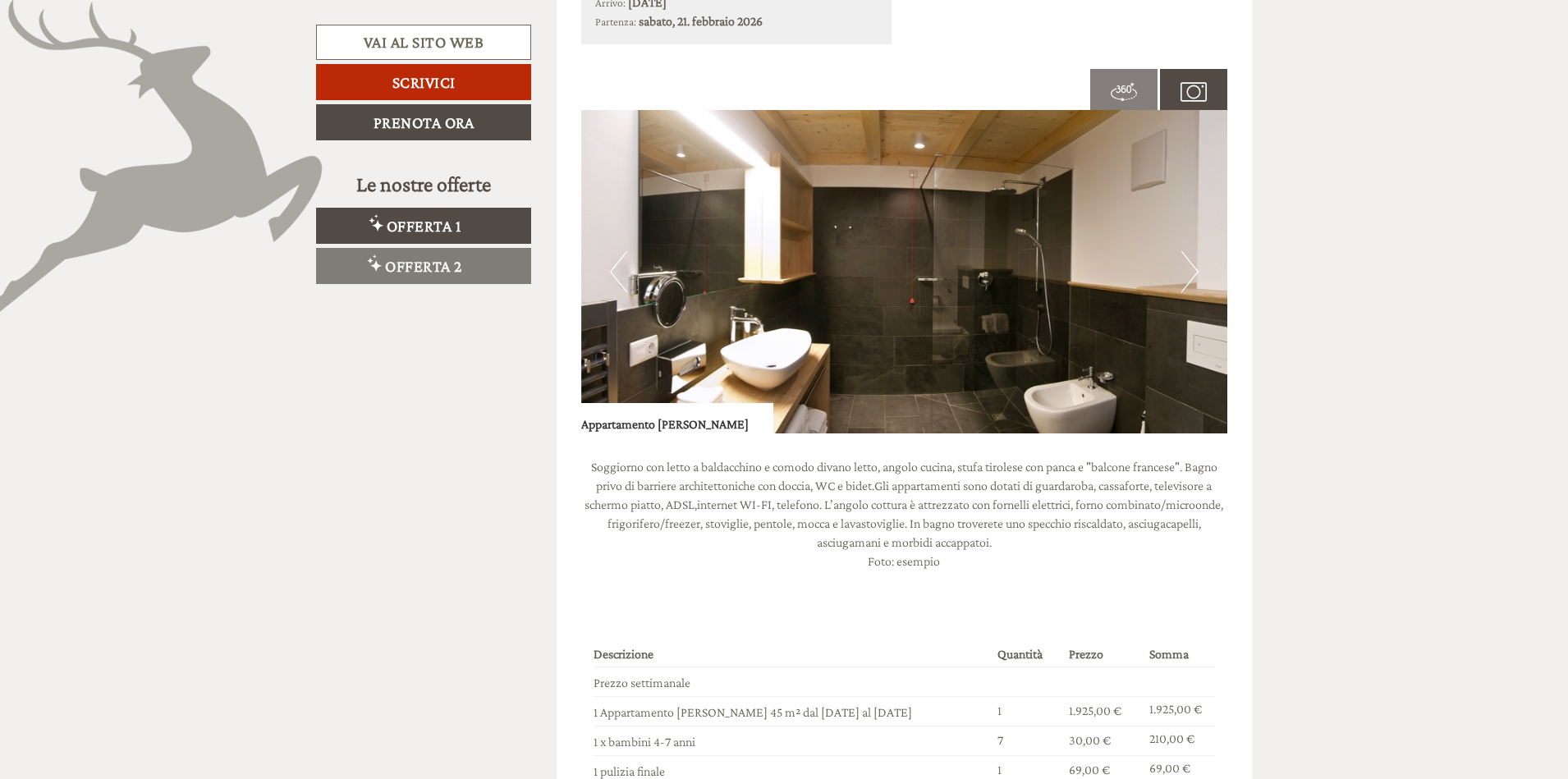
click at [1195, 268] on button "Next" at bounding box center [1190, 272] width 17 height 41
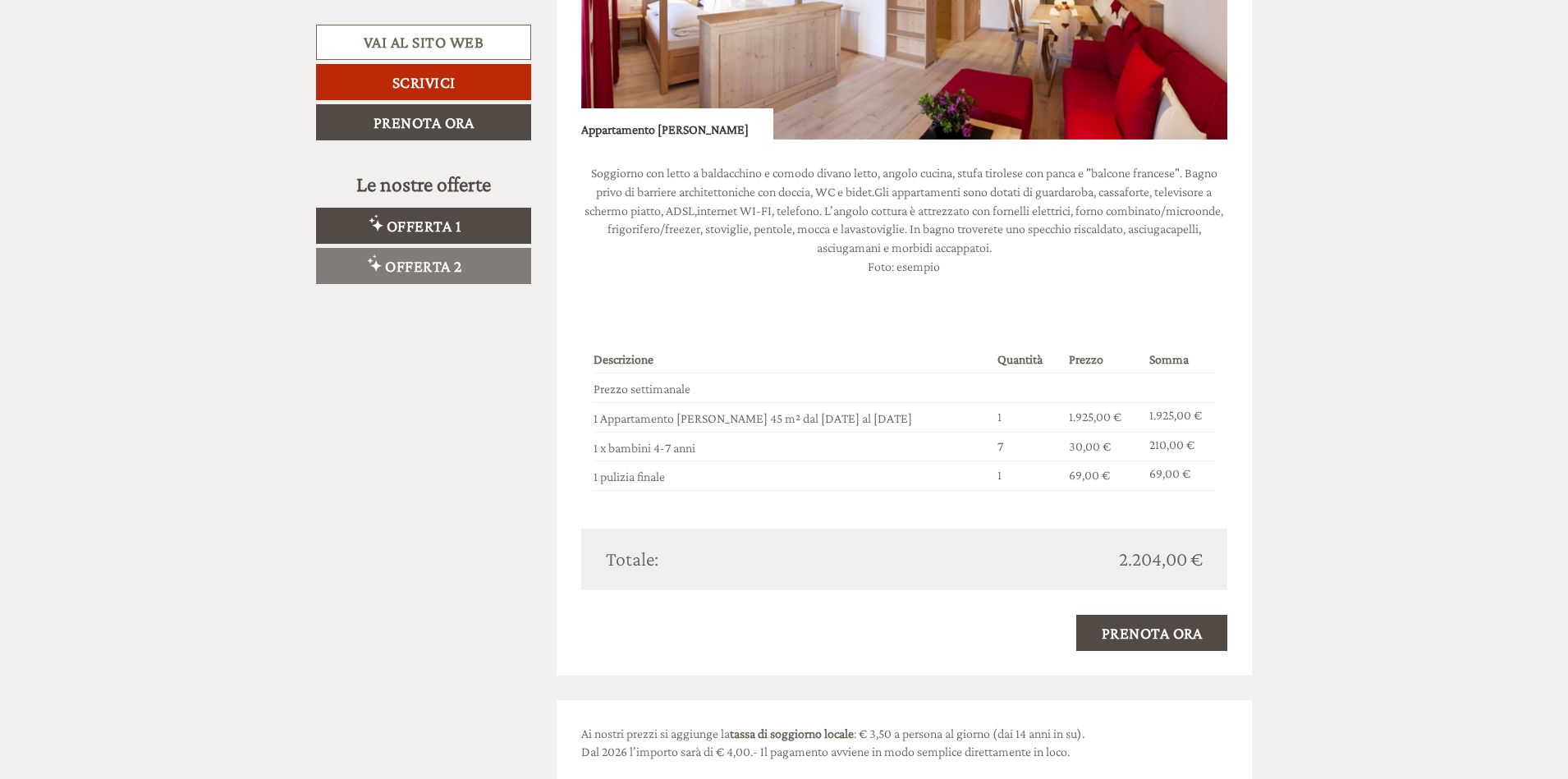
scroll to position [2216, 0]
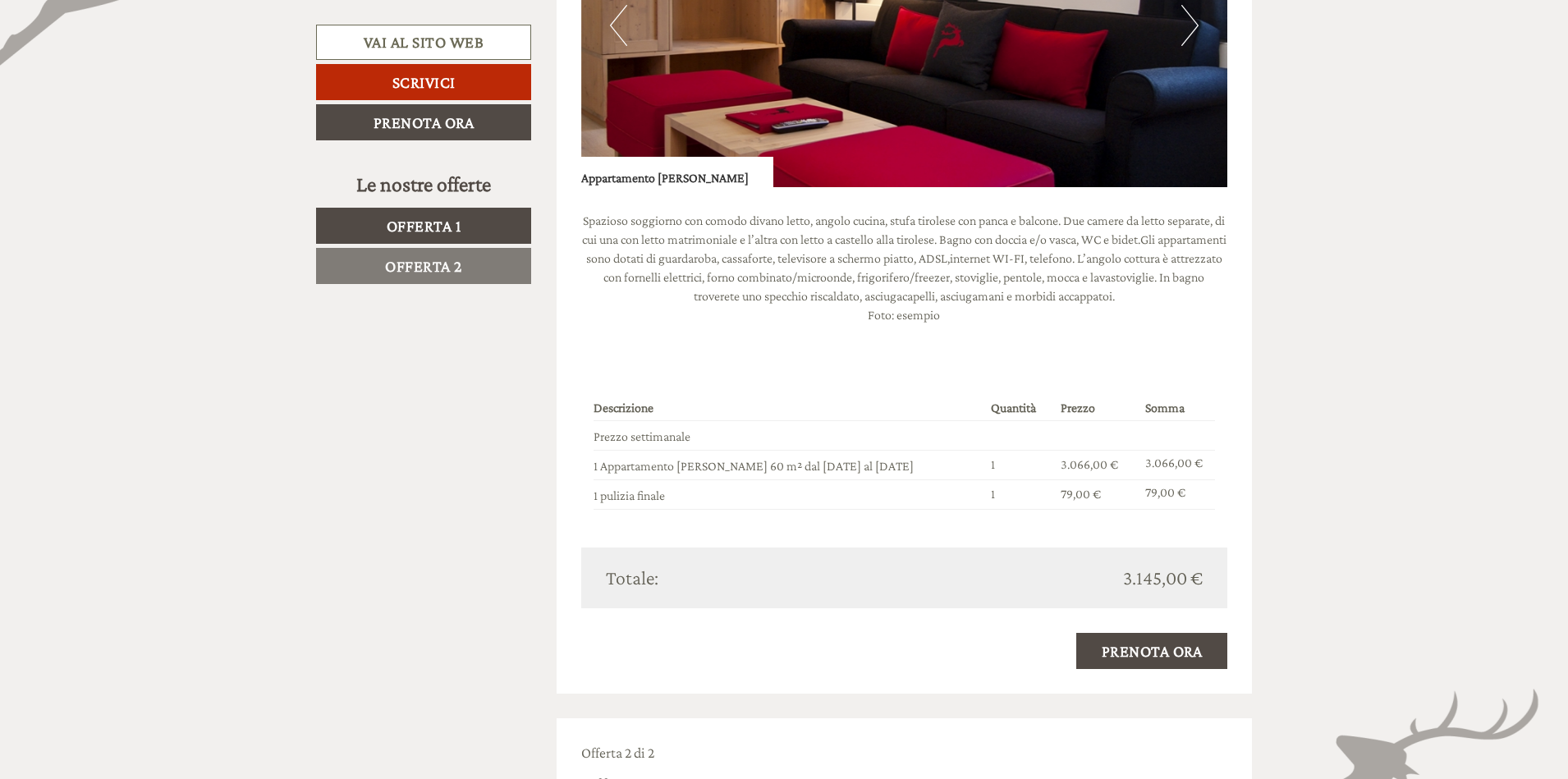
scroll to position [1149, 0]
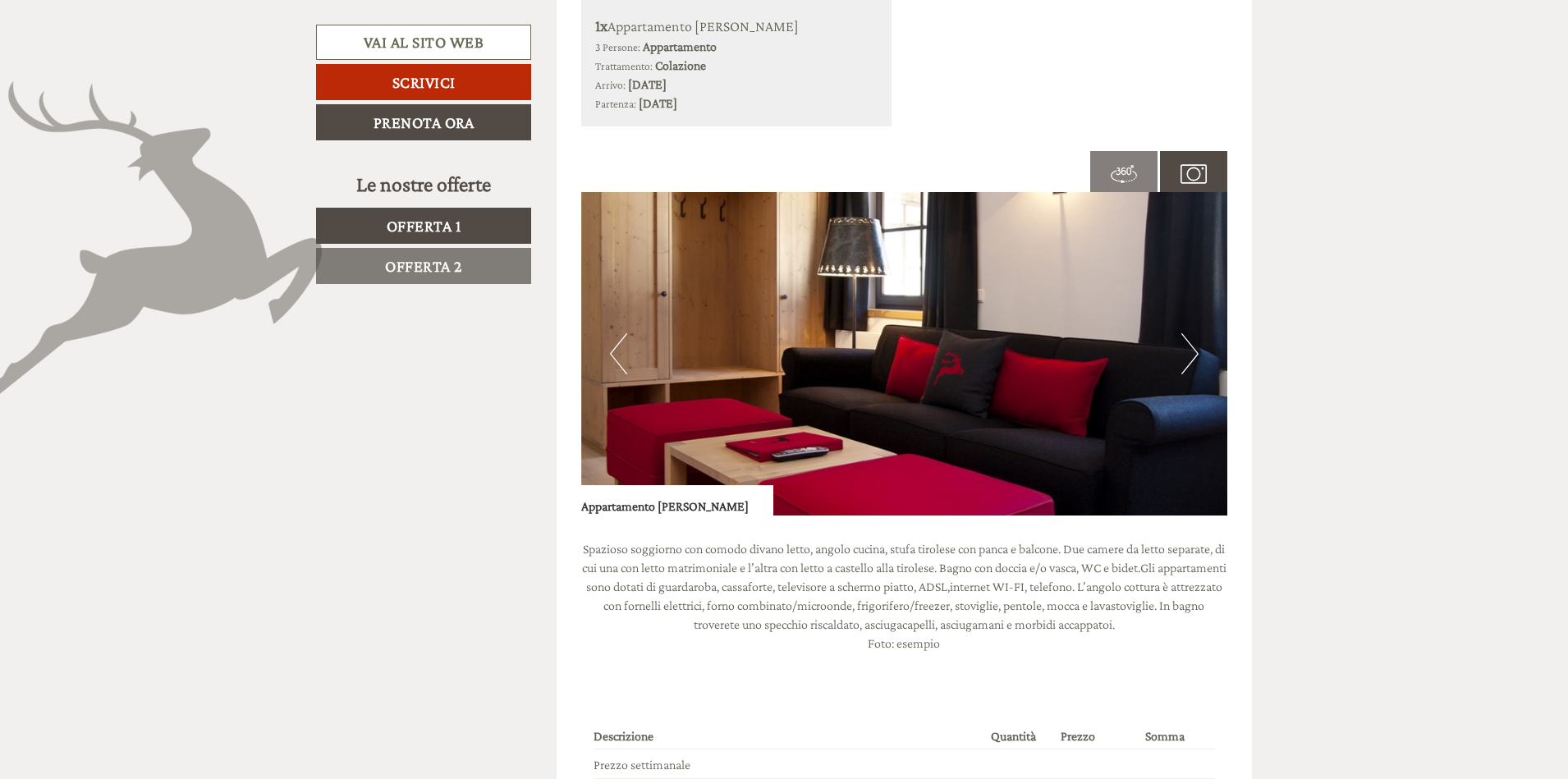
click at [1193, 346] on button "Next" at bounding box center [1190, 353] width 17 height 41
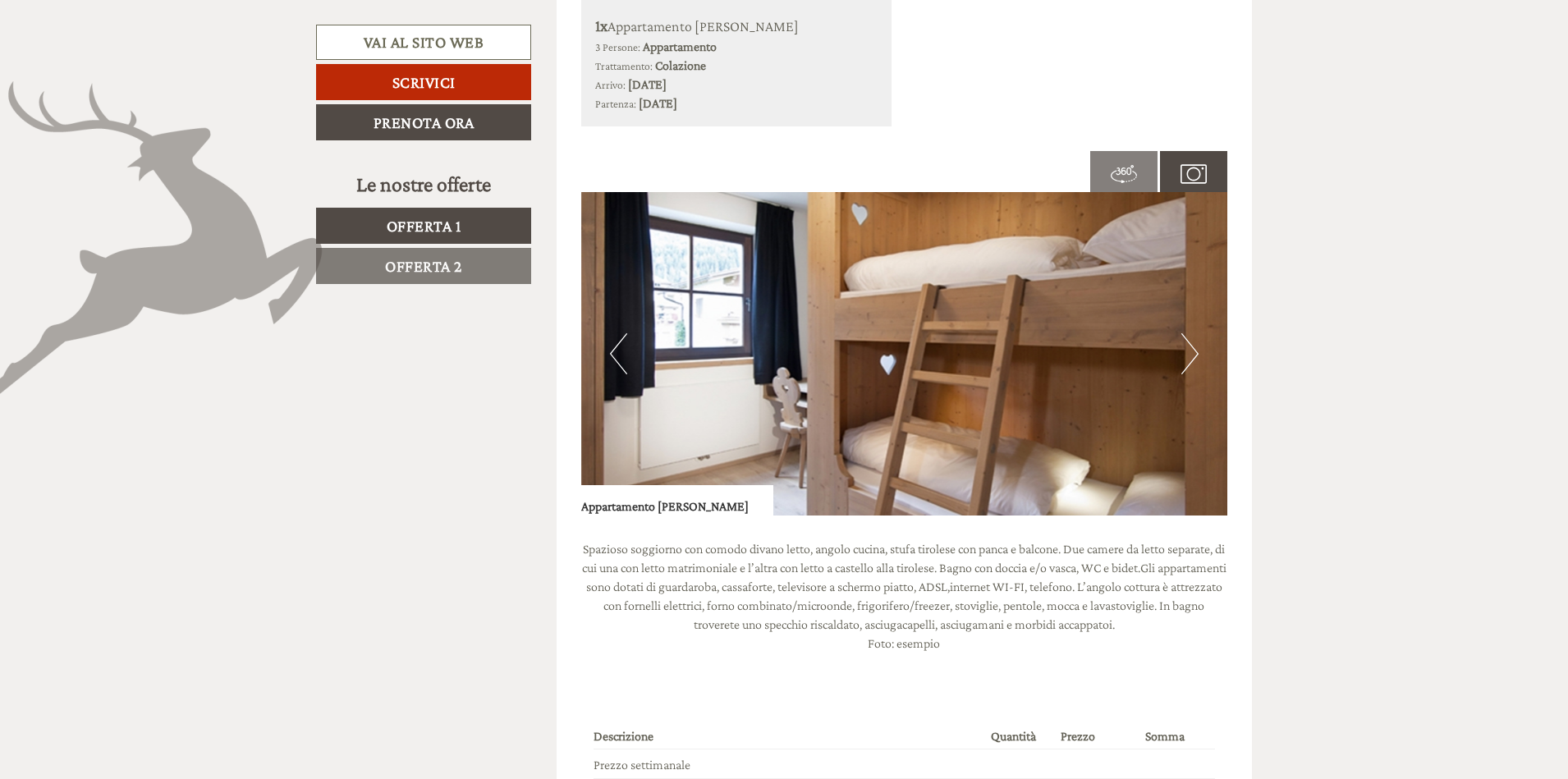
click at [1193, 346] on button "Next" at bounding box center [1190, 353] width 17 height 41
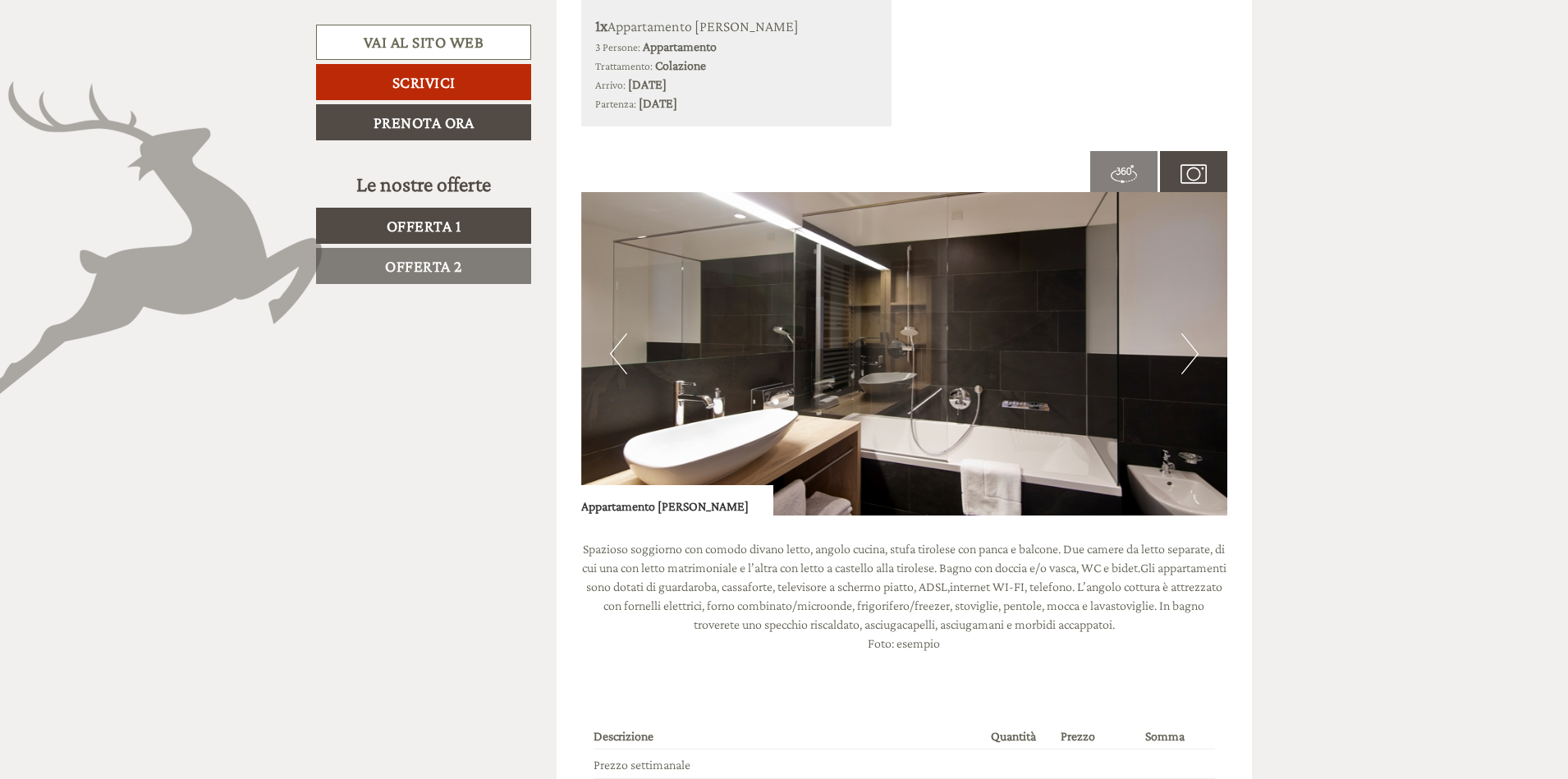
click at [1193, 346] on button "Next" at bounding box center [1190, 353] width 17 height 41
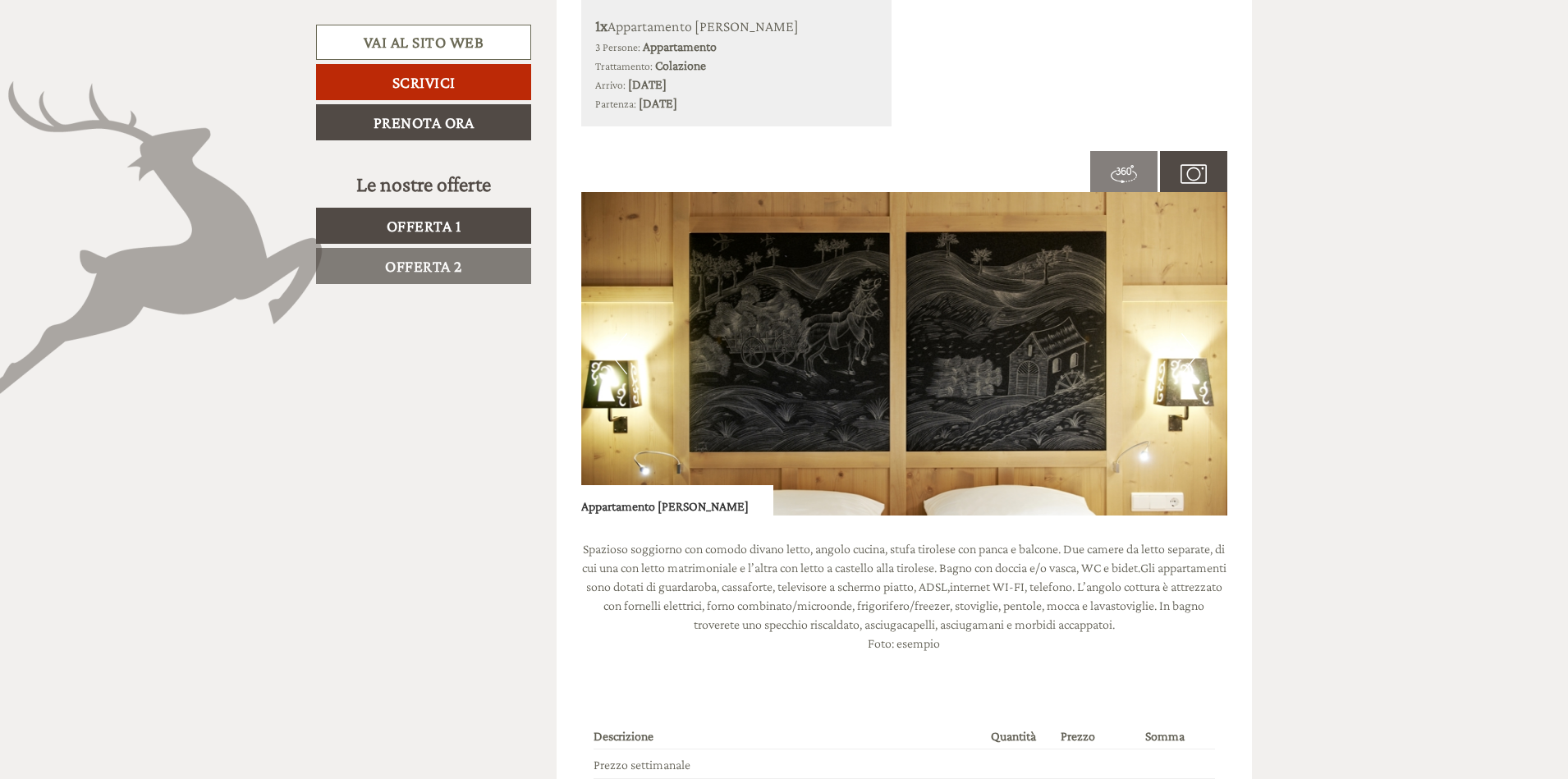
click at [1193, 346] on button "Next" at bounding box center [1190, 353] width 17 height 41
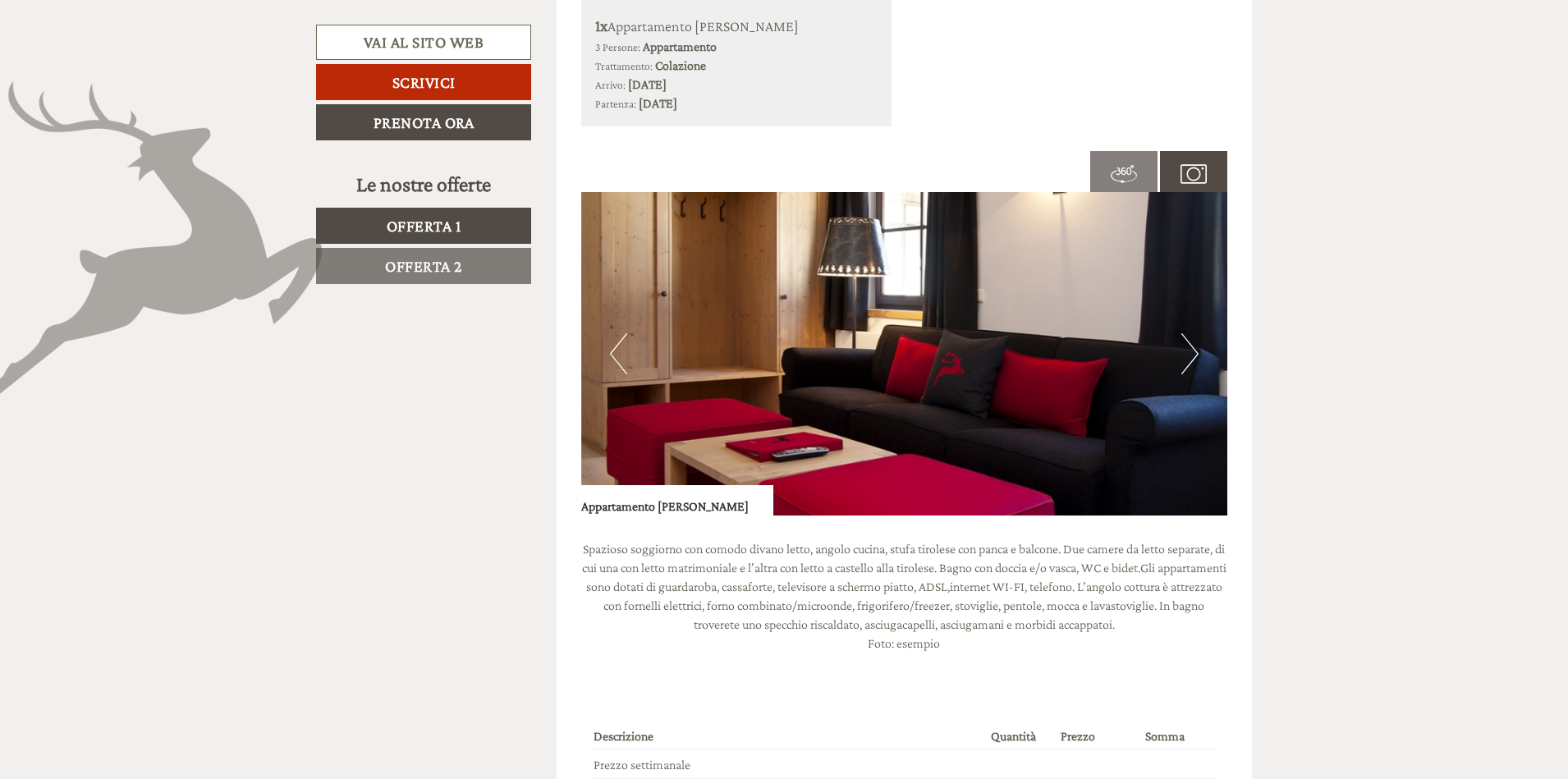
scroll to position [493, 0]
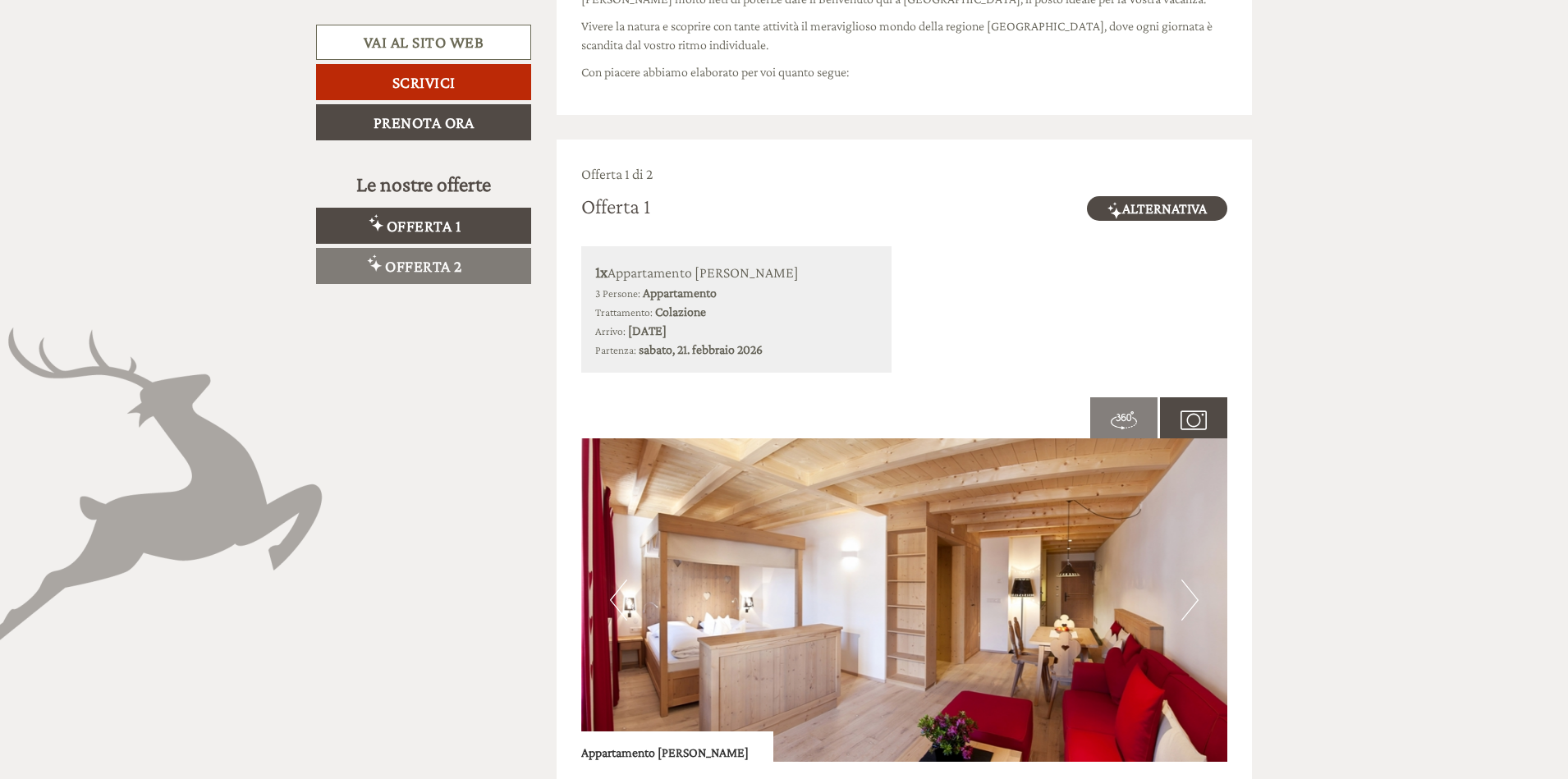
scroll to position [985, 0]
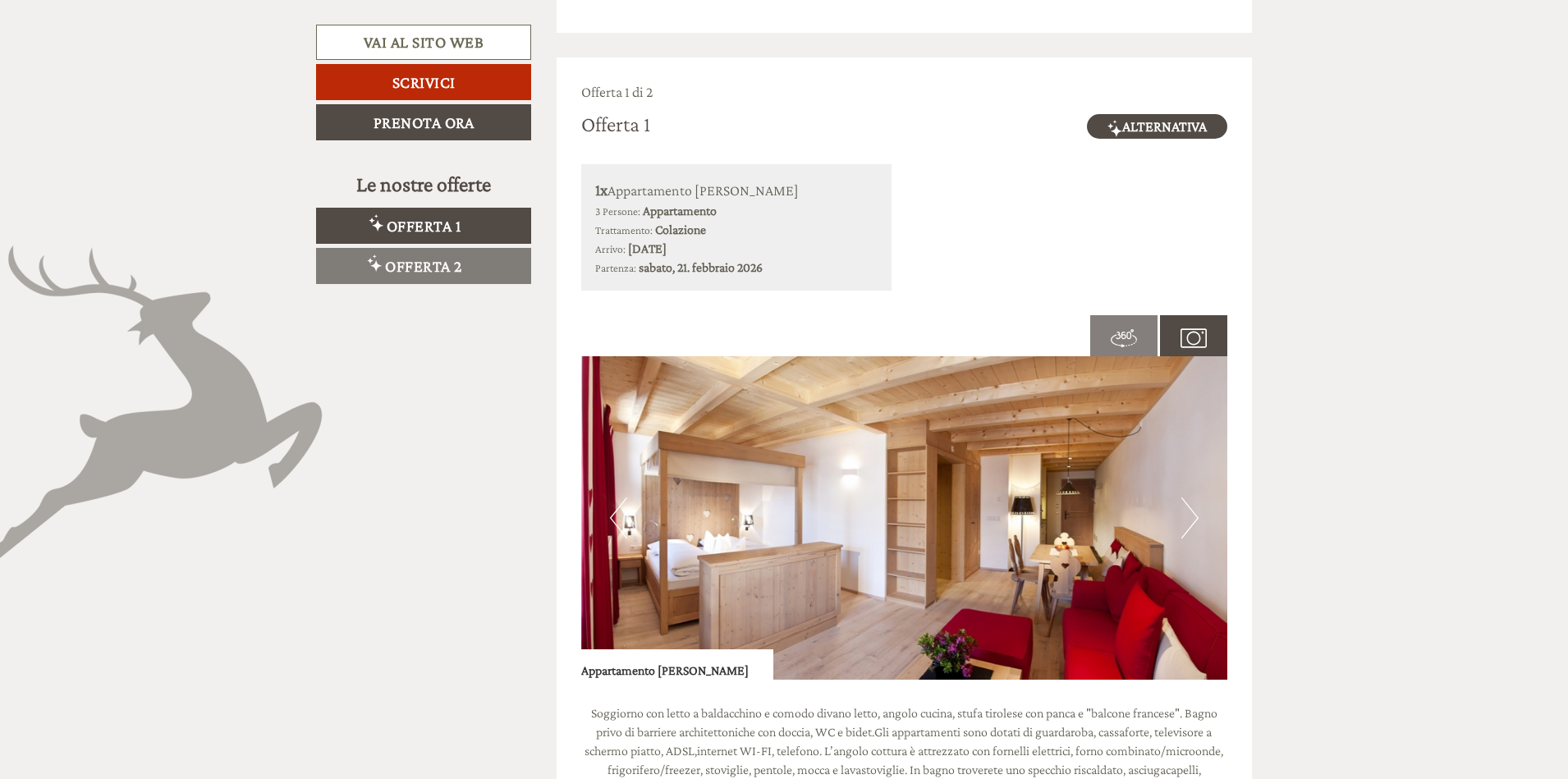
click at [1116, 333] on img at bounding box center [1124, 338] width 27 height 27
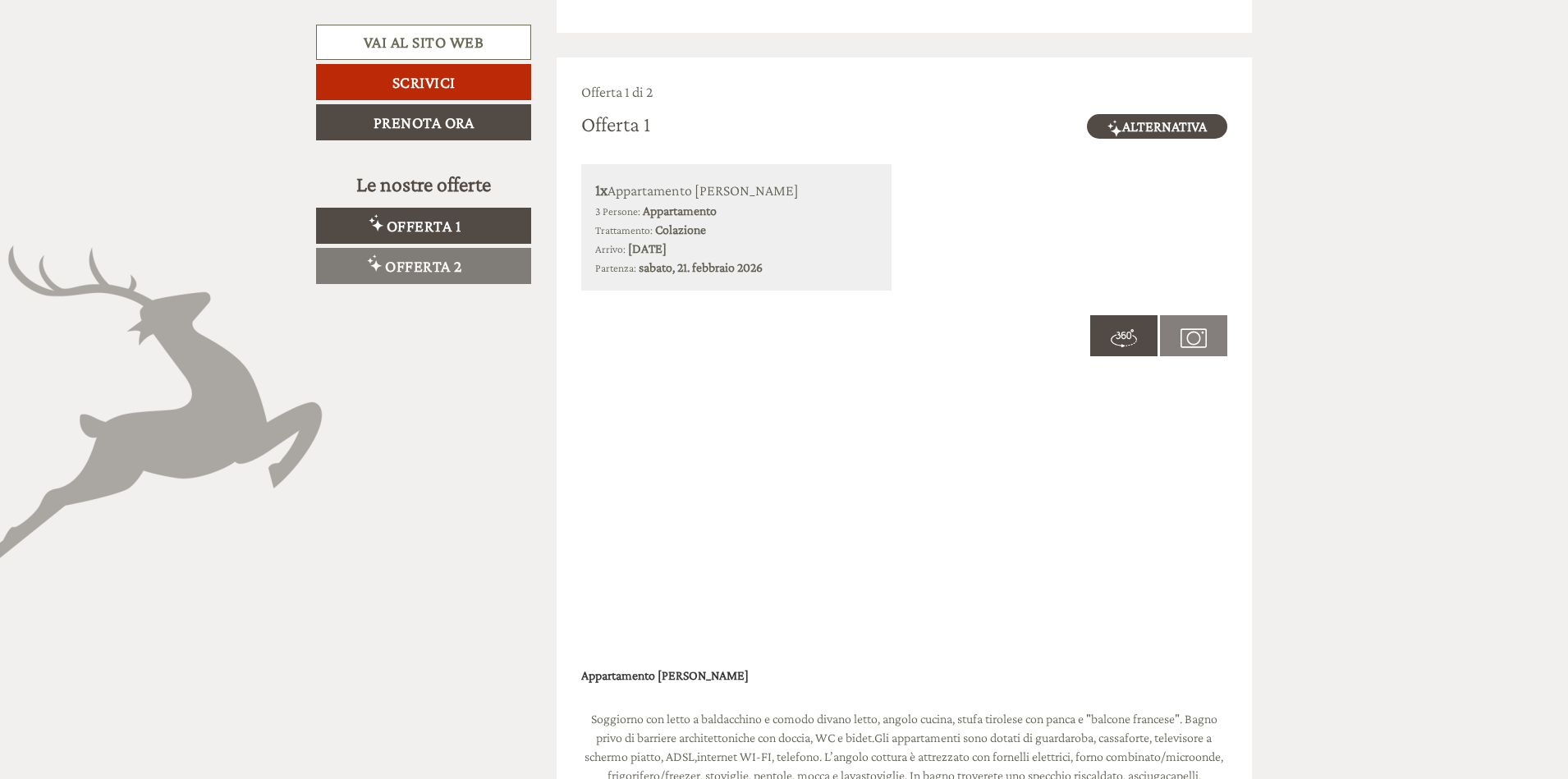
click at [1017, 229] on div "1x Appartamento Franz 3 Persone: Appartamento Trattamento: Colazione Arrivo: sa…" at bounding box center [905, 228] width 672 height 127
click at [1117, 332] on img at bounding box center [1124, 338] width 27 height 27
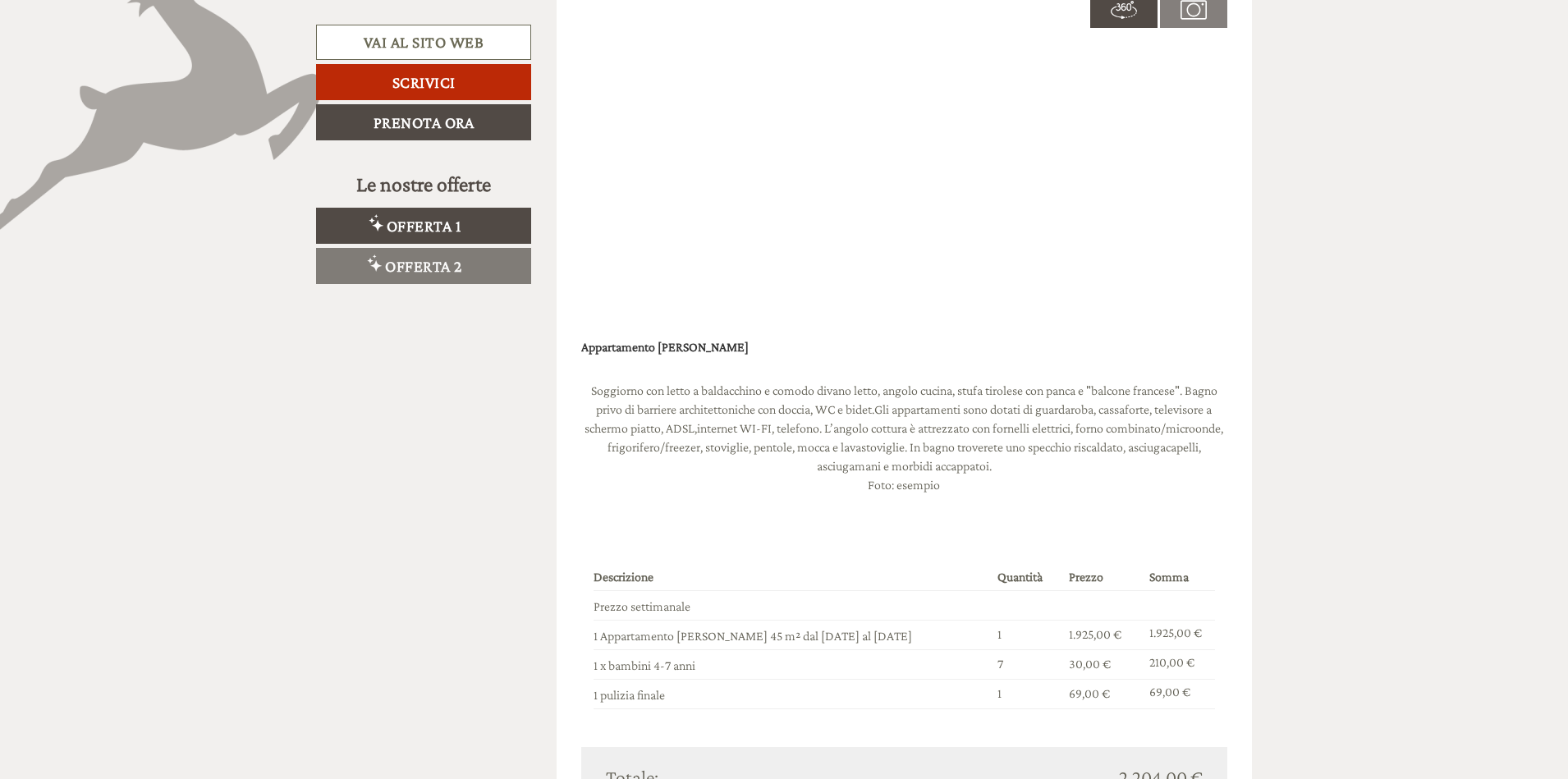
click at [1200, 3] on img at bounding box center [1193, 9] width 27 height 27
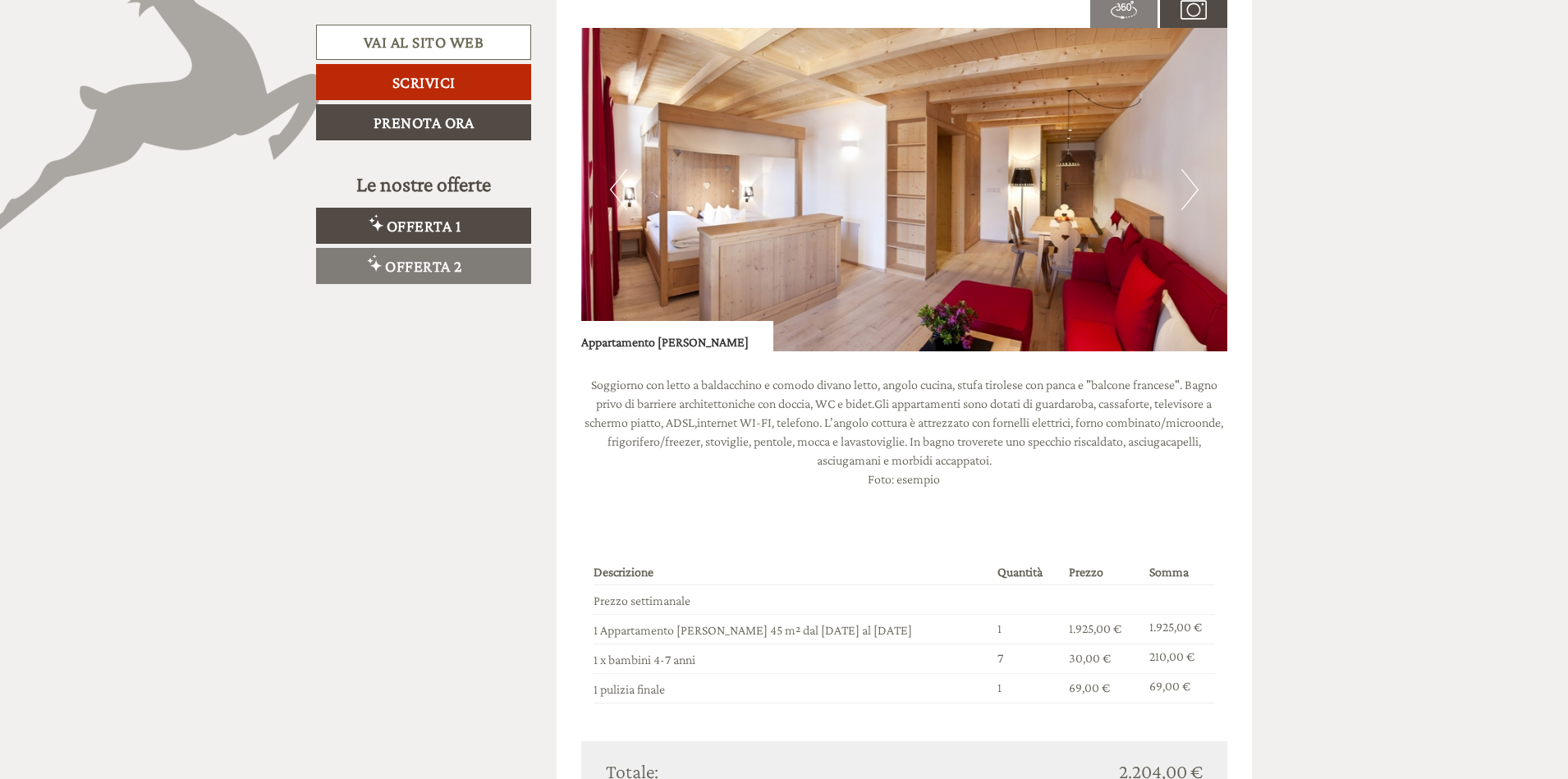
click at [1193, 187] on button "Next" at bounding box center [1190, 189] width 17 height 41
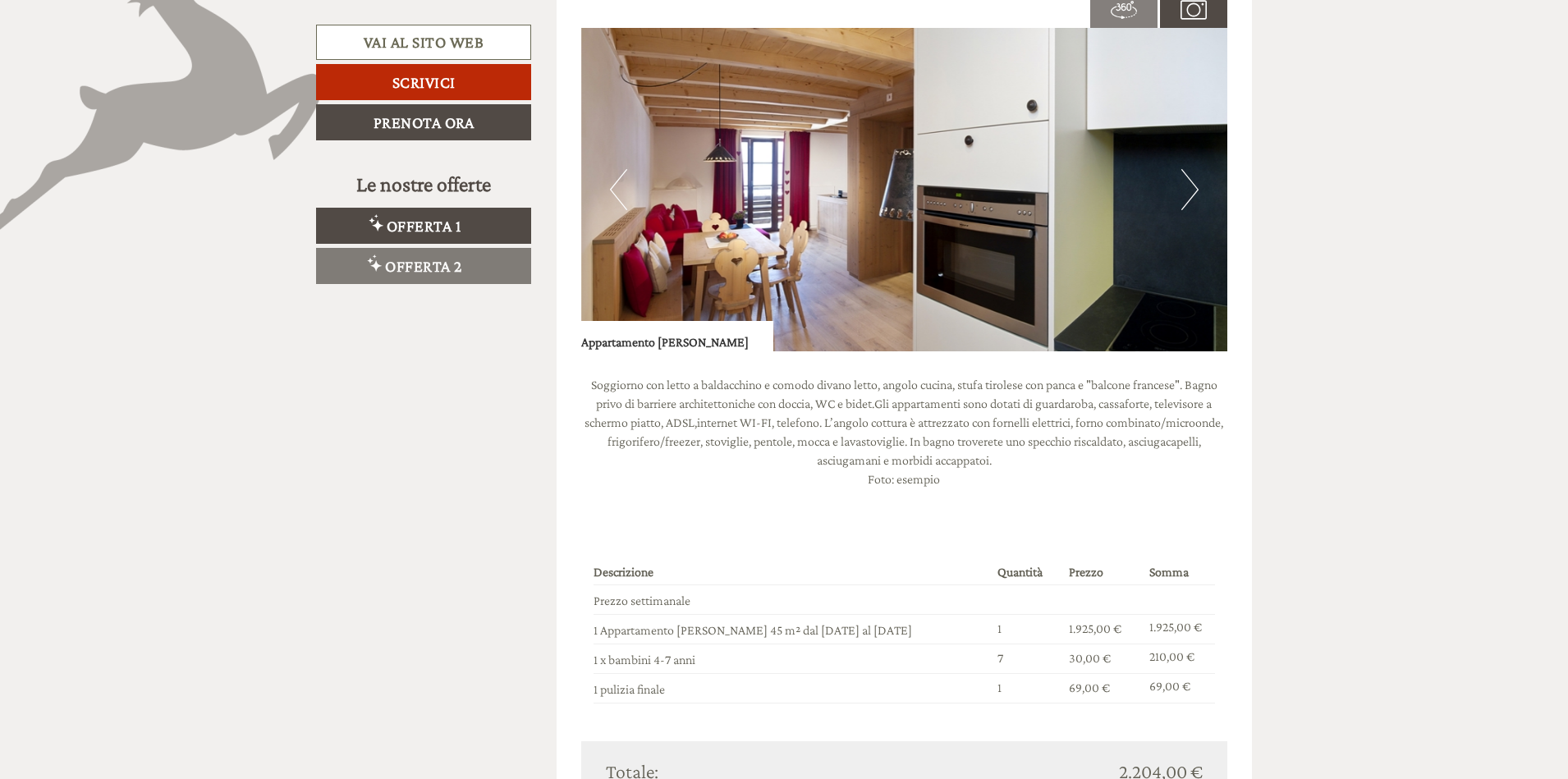
click at [1193, 187] on button "Next" at bounding box center [1190, 189] width 17 height 41
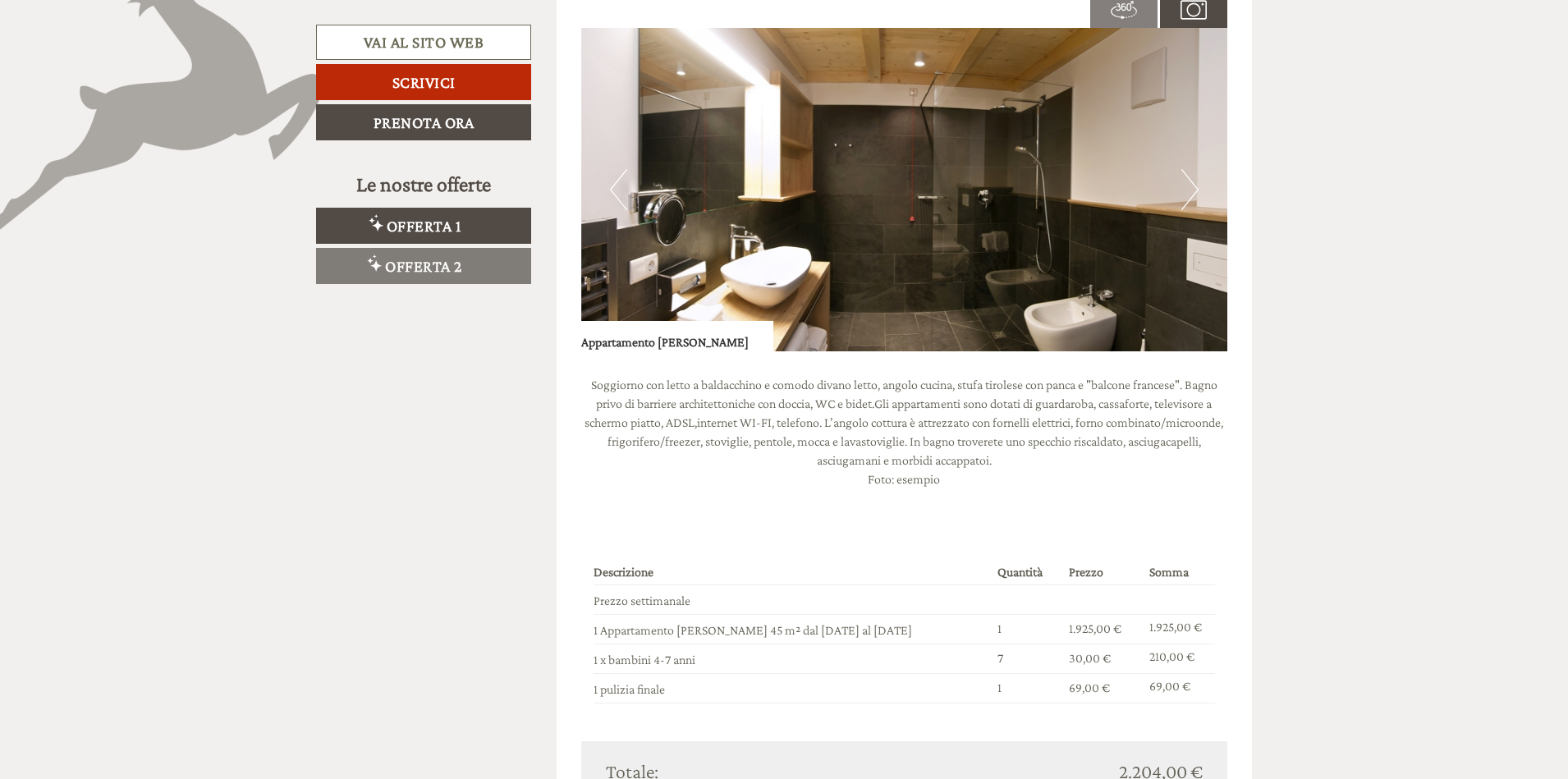
click at [1193, 187] on button "Next" at bounding box center [1190, 189] width 17 height 41
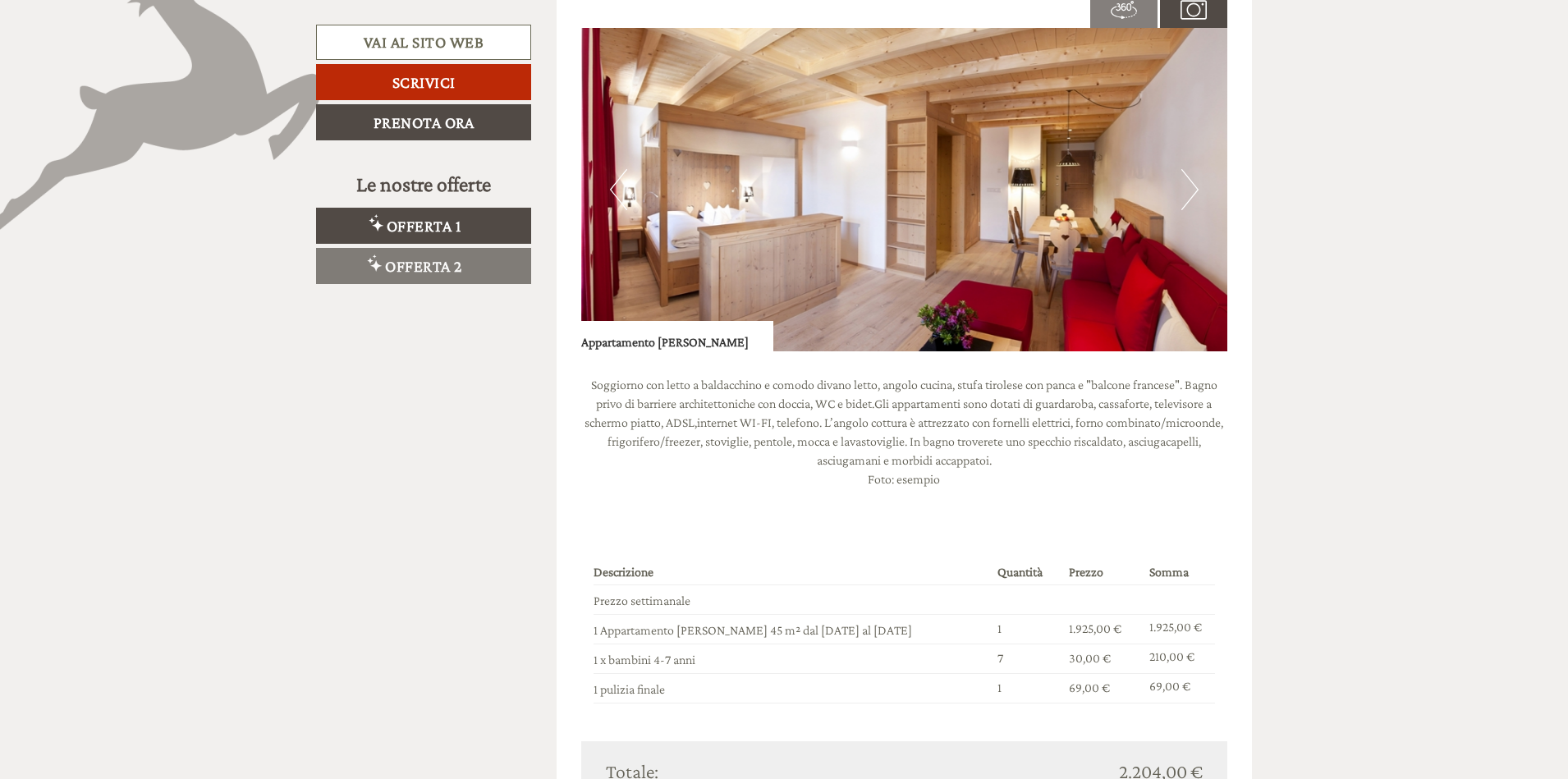
click at [1193, 187] on button "Next" at bounding box center [1190, 189] width 17 height 41
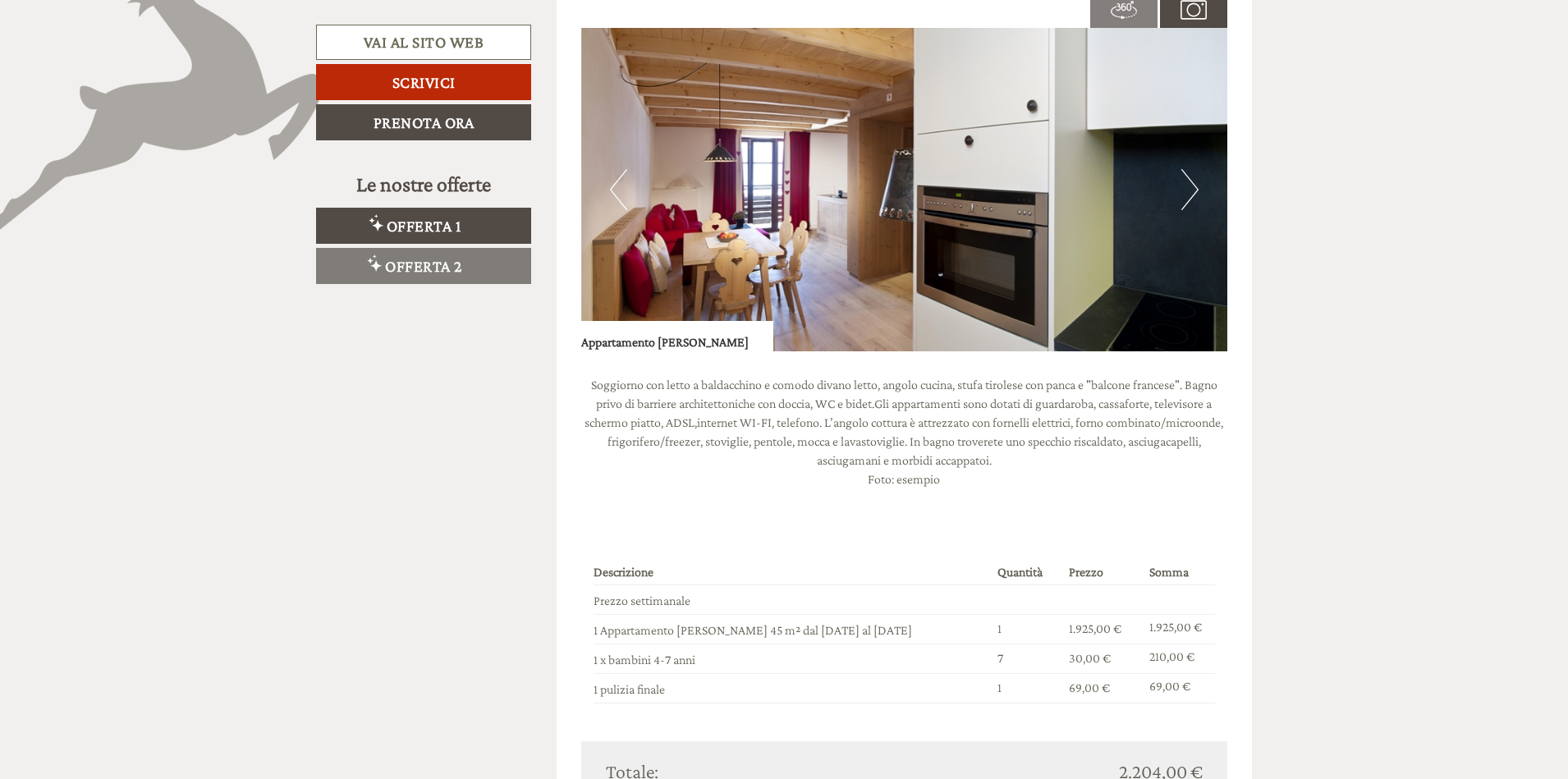
click at [1193, 188] on button "Next" at bounding box center [1190, 189] width 17 height 41
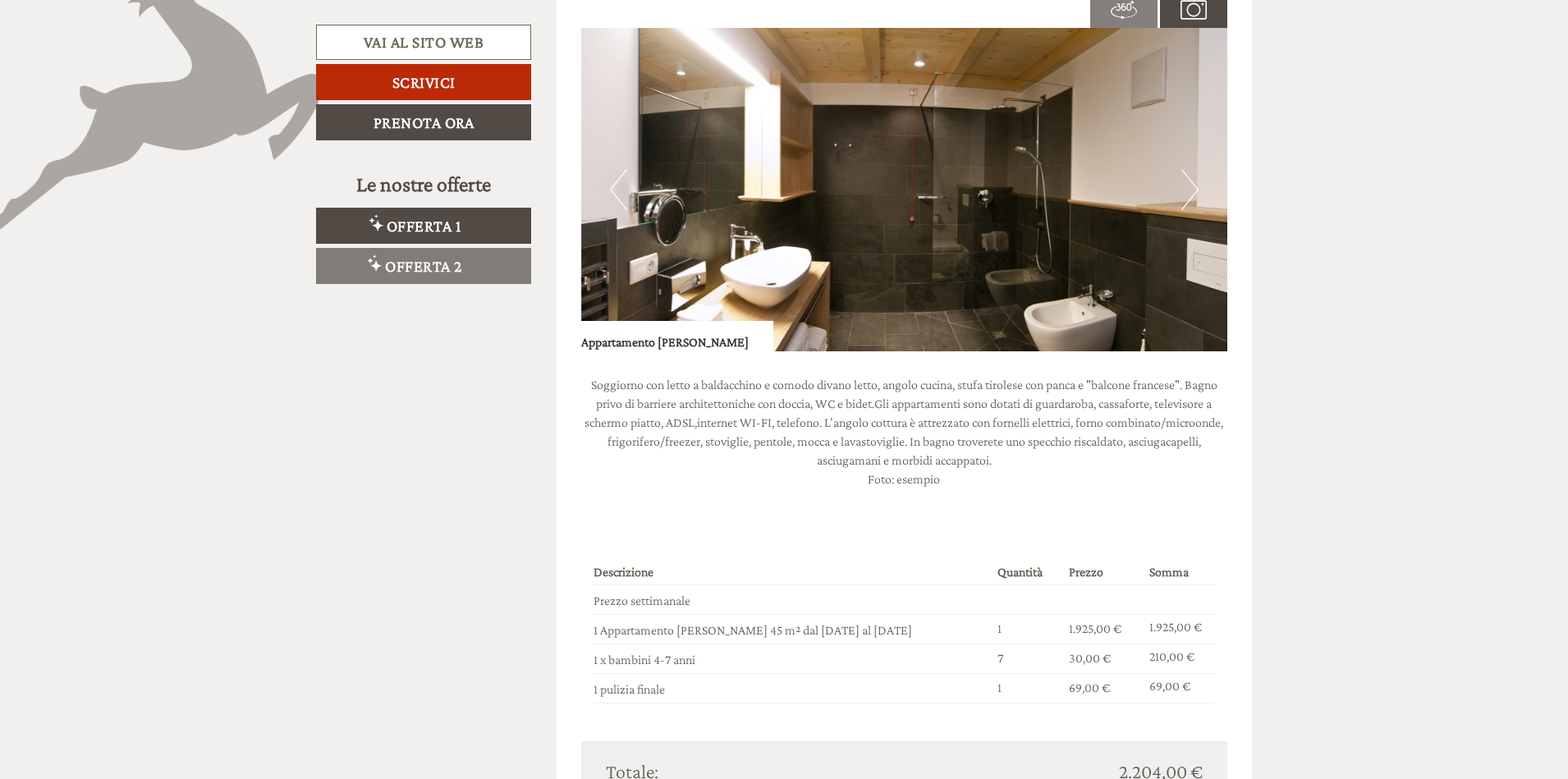
click at [1193, 188] on button "Next" at bounding box center [1190, 189] width 17 height 41
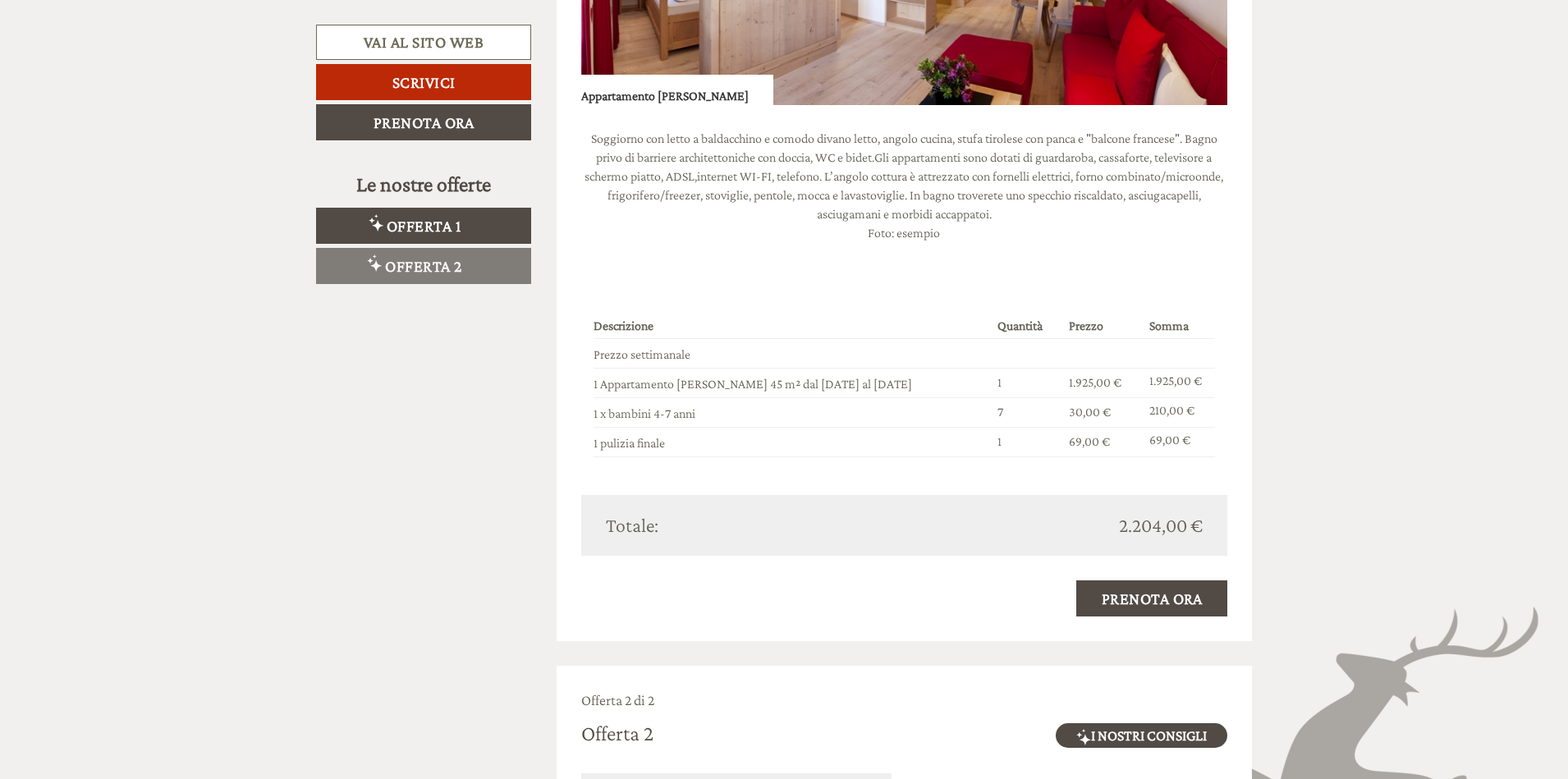
scroll to position [1231, 0]
